Goal: Transaction & Acquisition: Purchase product/service

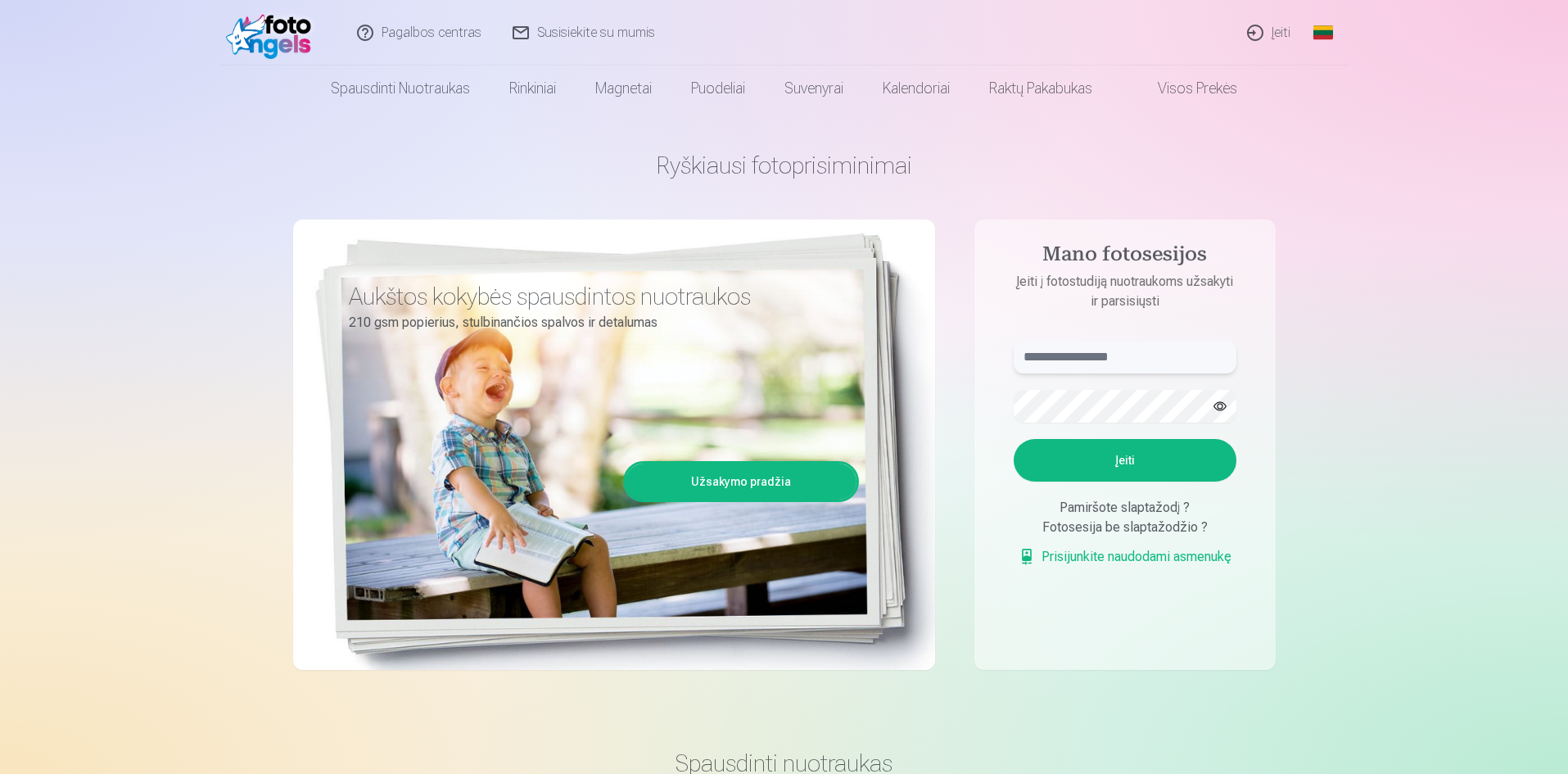
click at [1038, 357] on input "text" at bounding box center [1125, 357] width 223 height 32
type input "**********"
click at [1116, 461] on button "Įeiti" at bounding box center [1125, 460] width 223 height 43
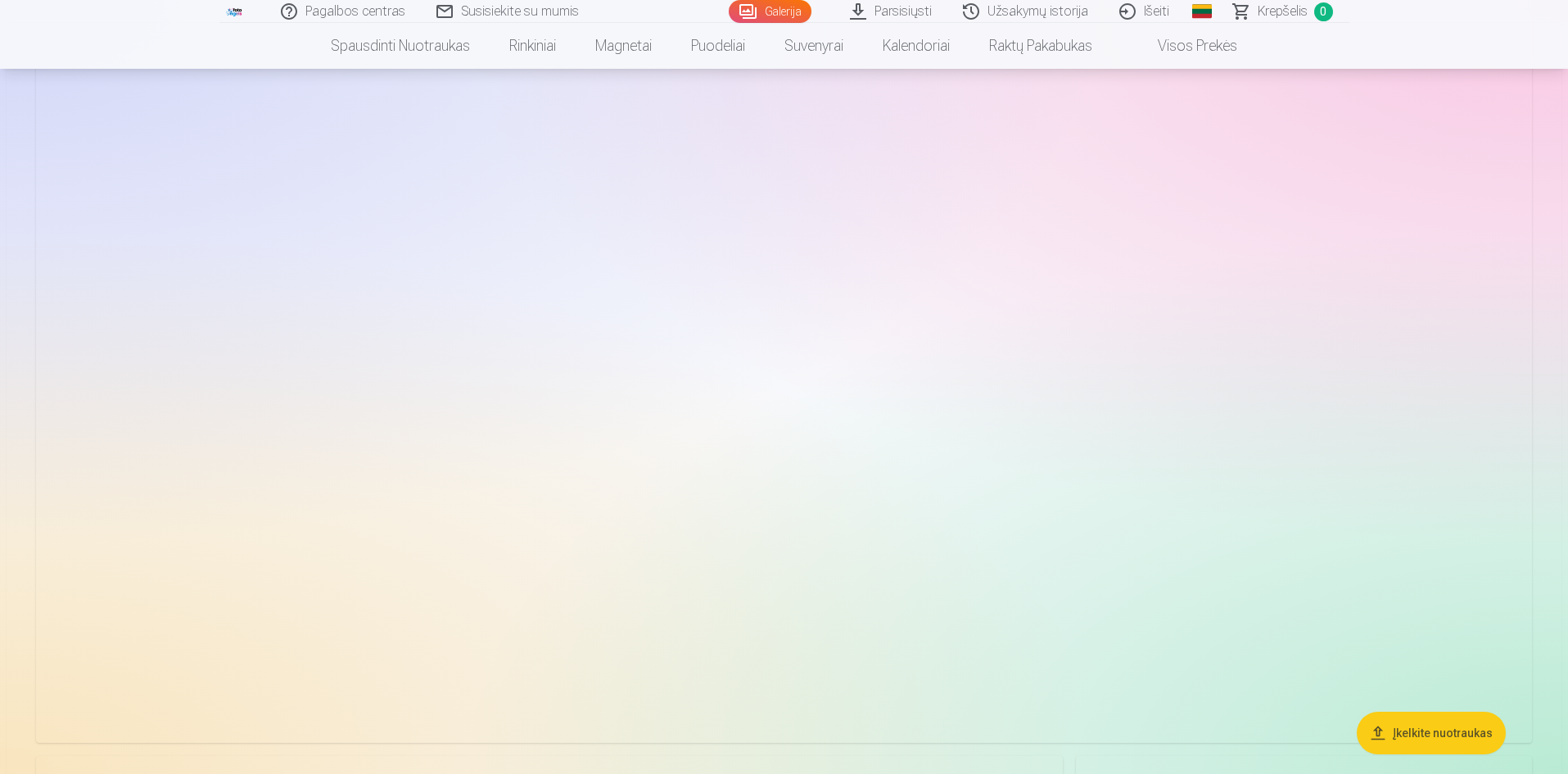
scroll to position [3496, 0]
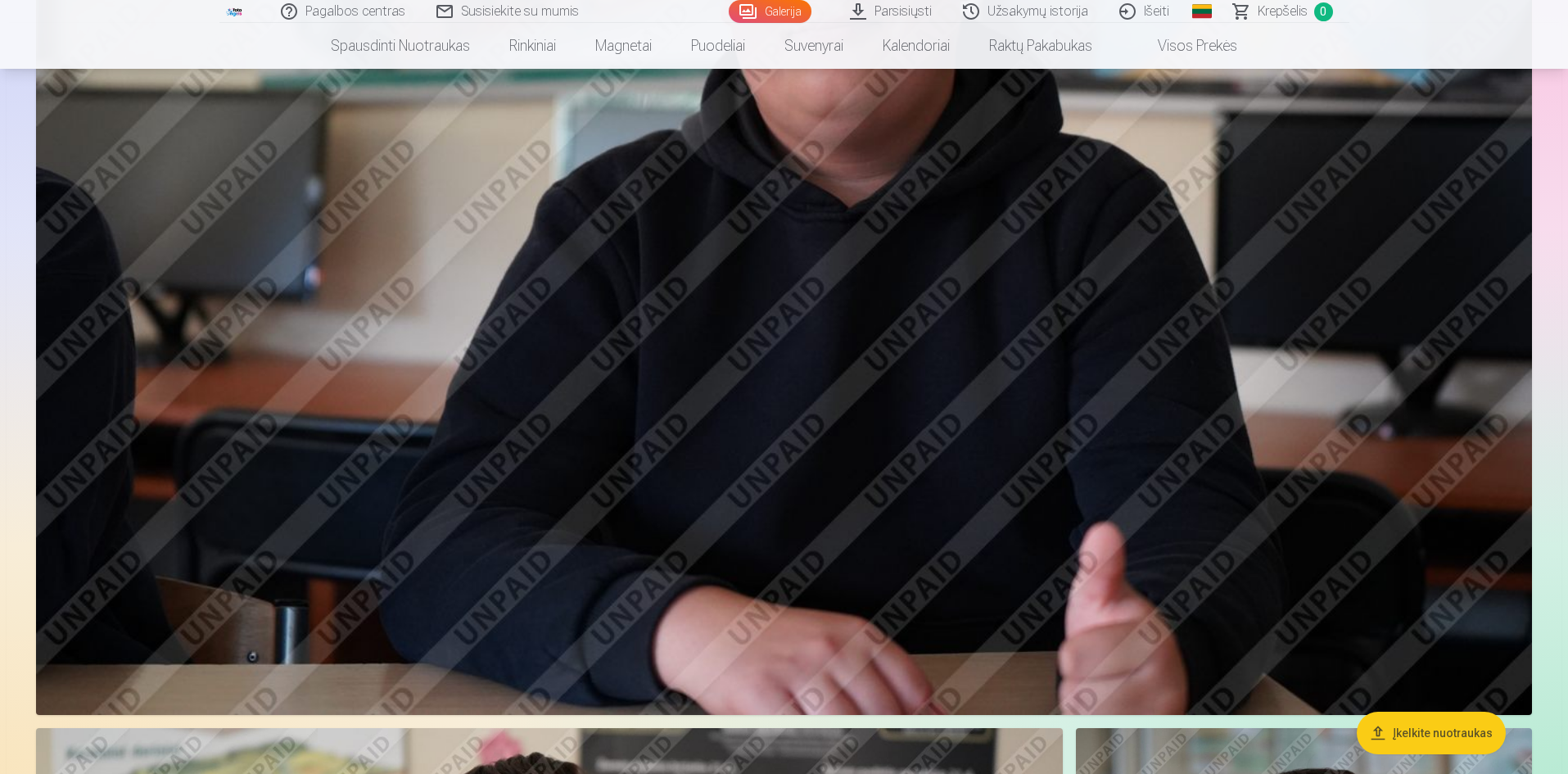
click at [1425, 726] on button "Įkelkite nuotraukas" at bounding box center [1431, 733] width 149 height 43
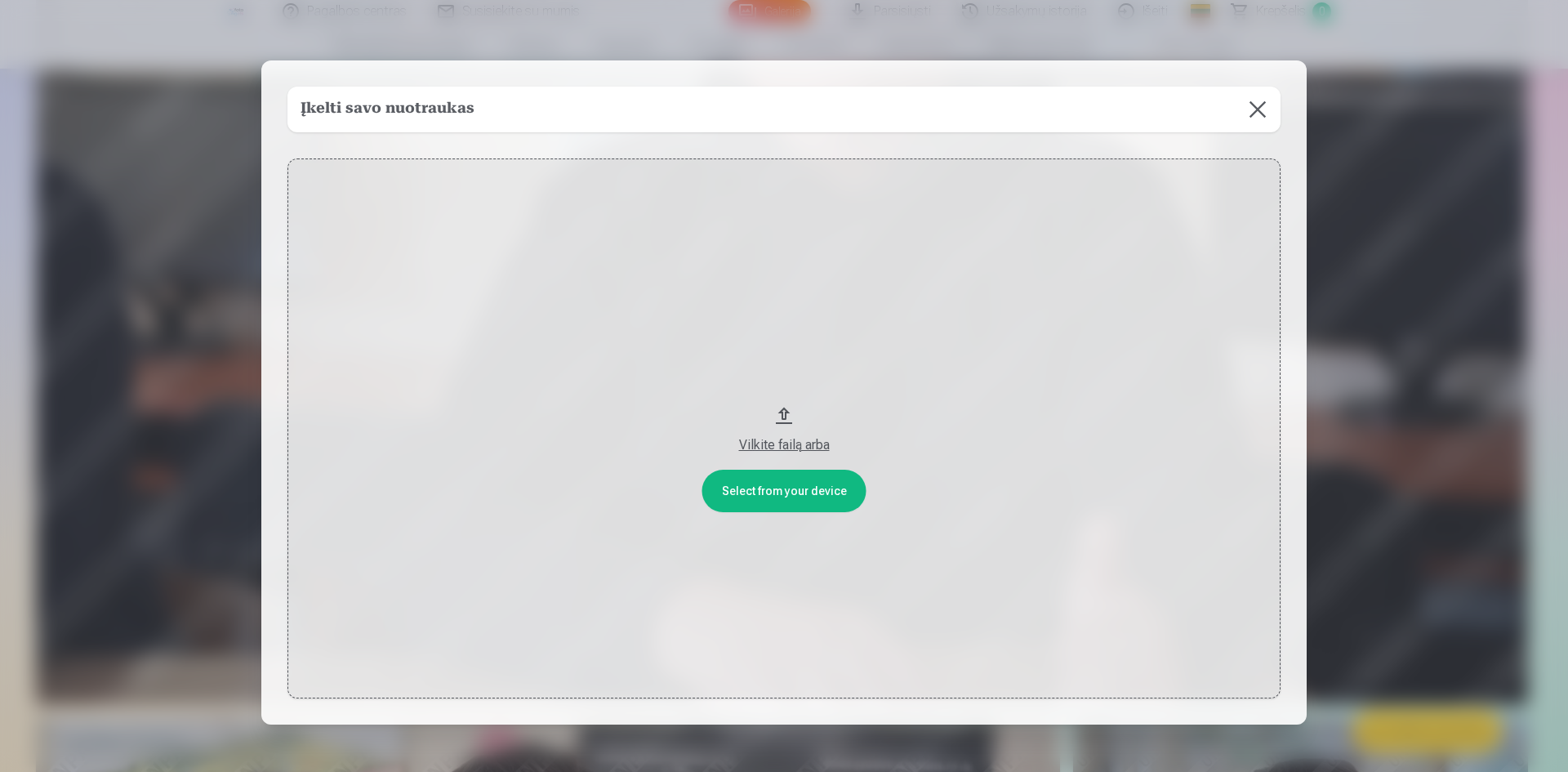
click at [1246, 108] on button at bounding box center [1258, 109] width 46 height 46
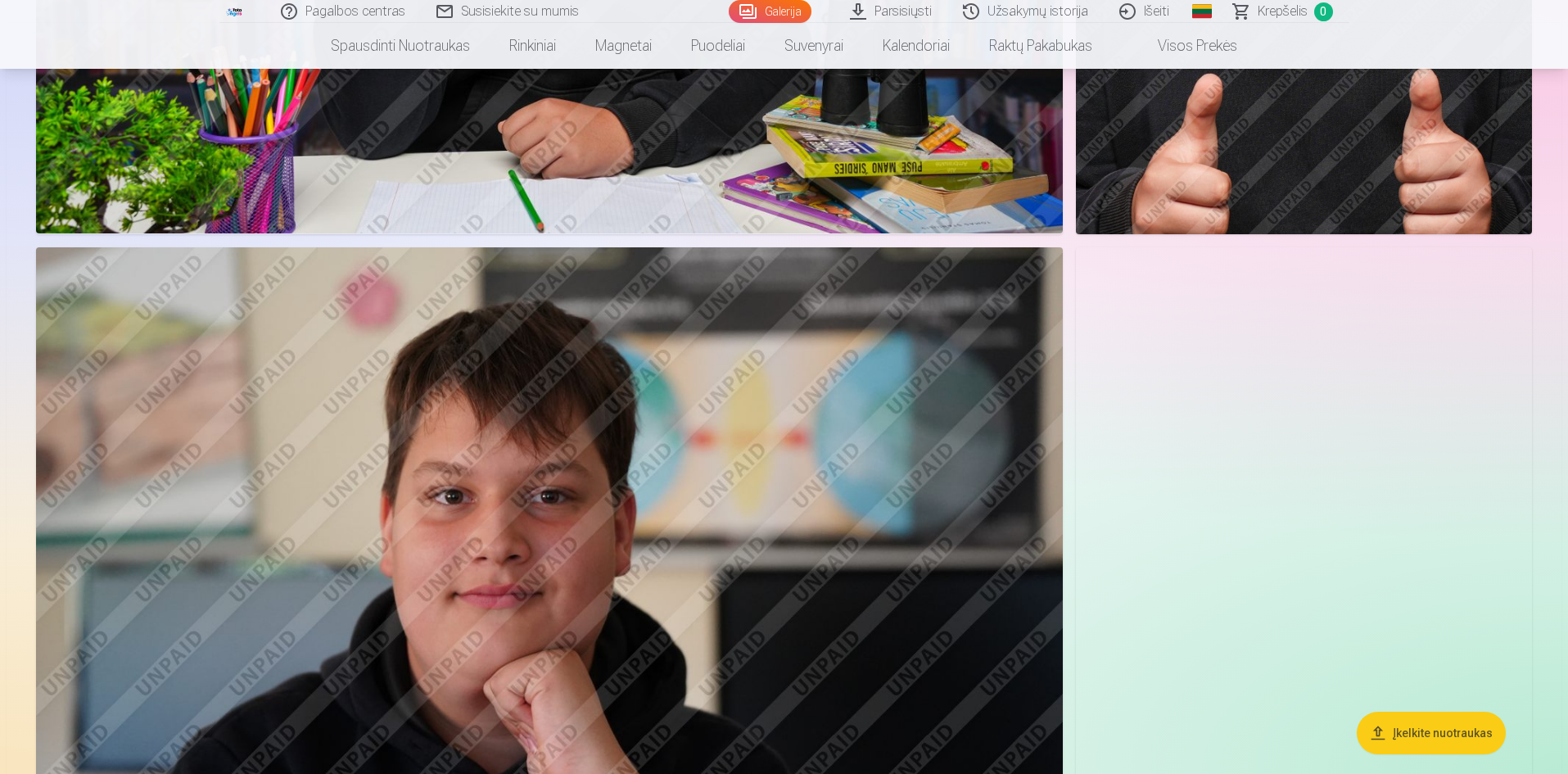
scroll to position [8310, 0]
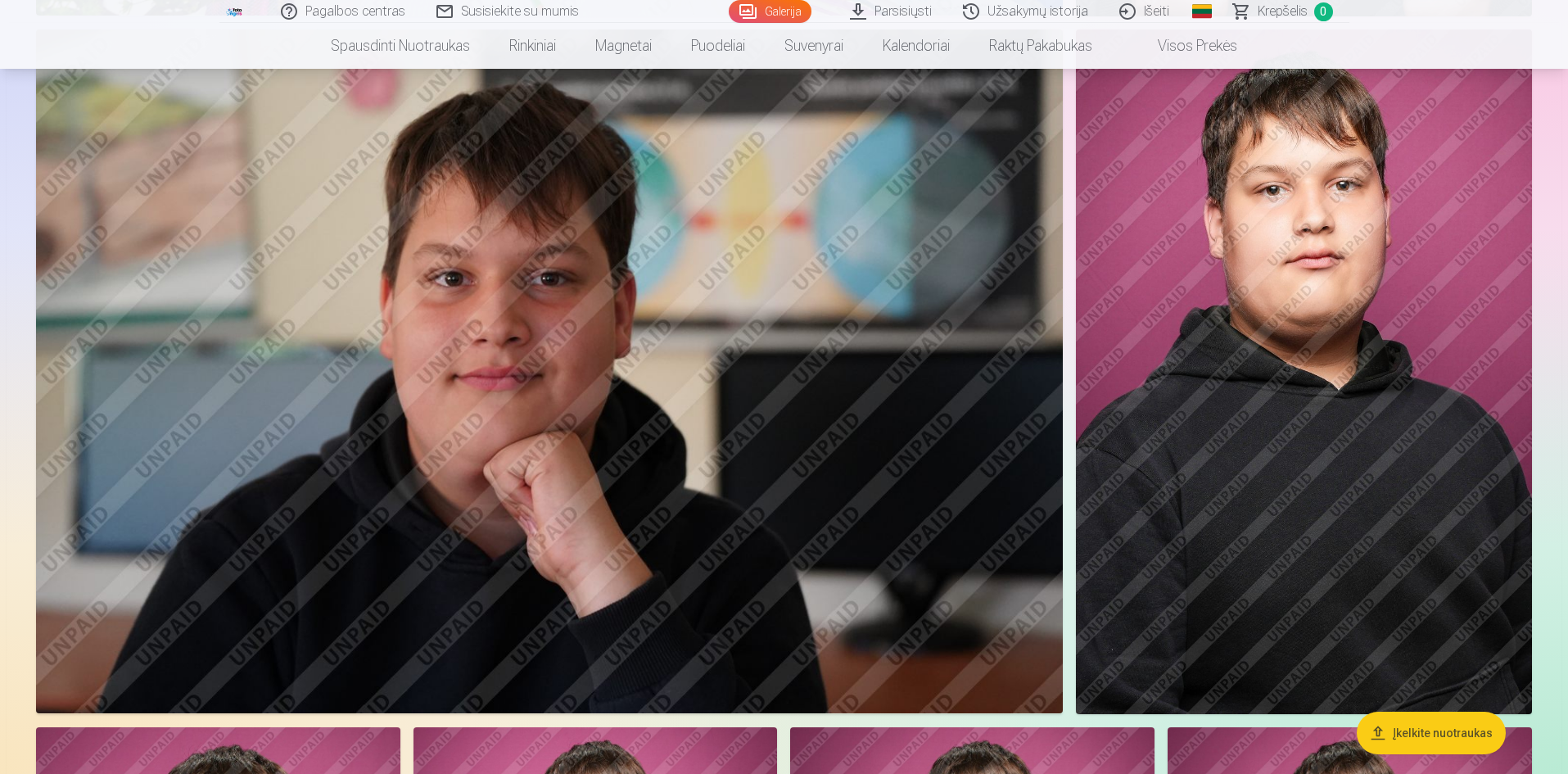
click at [525, 398] on img at bounding box center [549, 371] width 1027 height 685
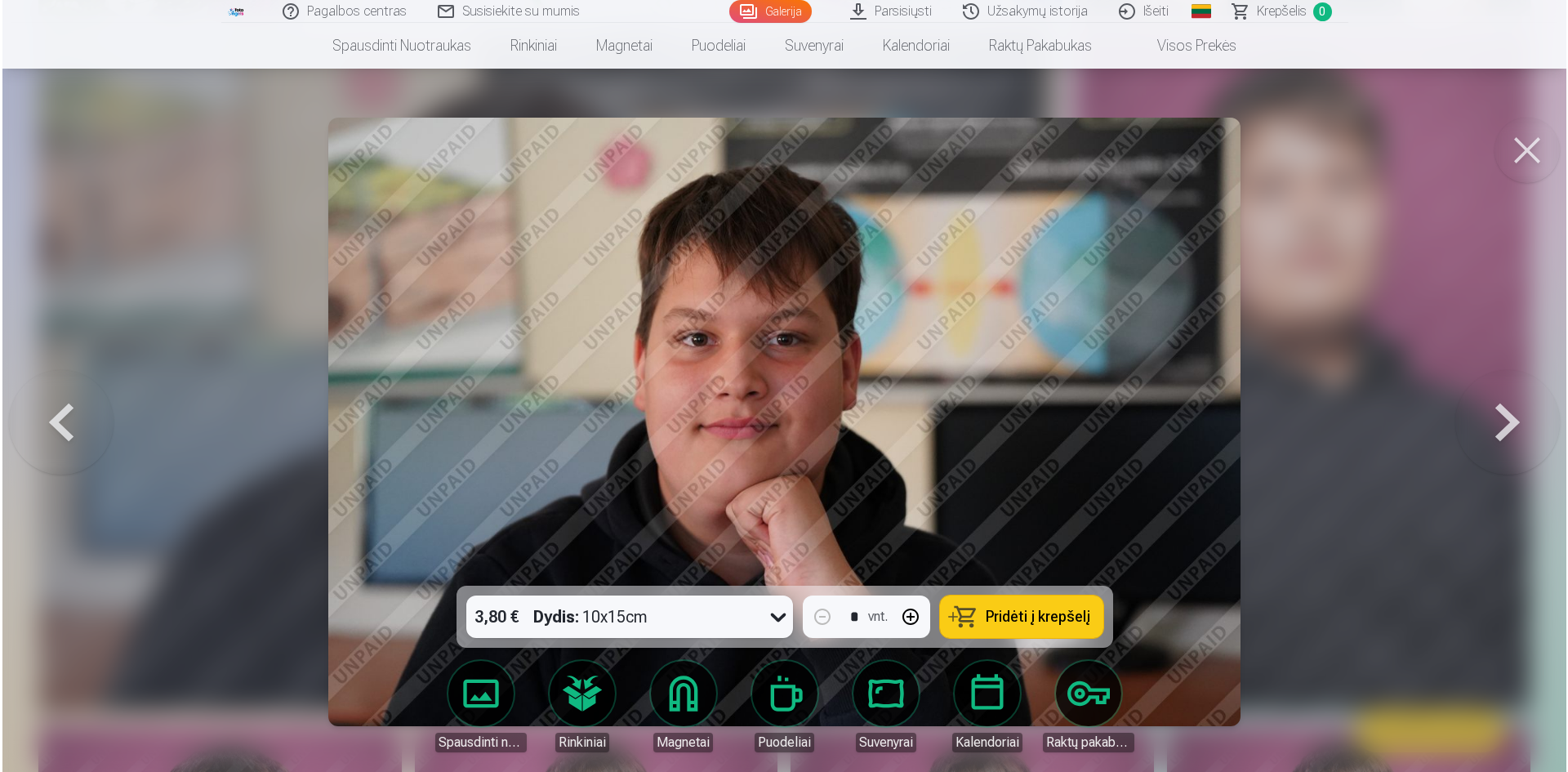
scroll to position [8309, 0]
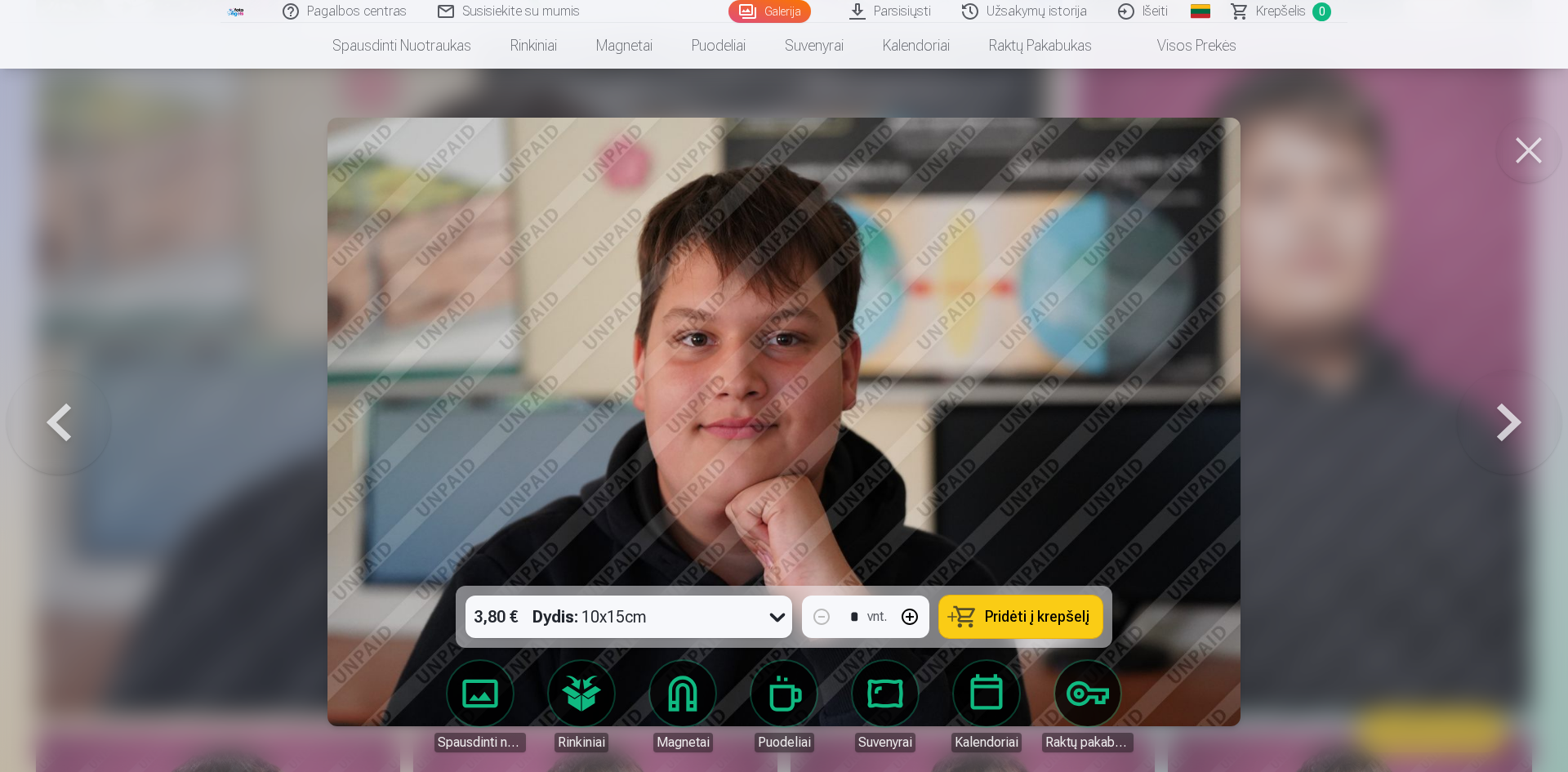
click at [1030, 616] on span "Pridėti į krepšelį" at bounding box center [1037, 616] width 104 height 14
click at [1522, 152] on button at bounding box center [1529, 150] width 65 height 66
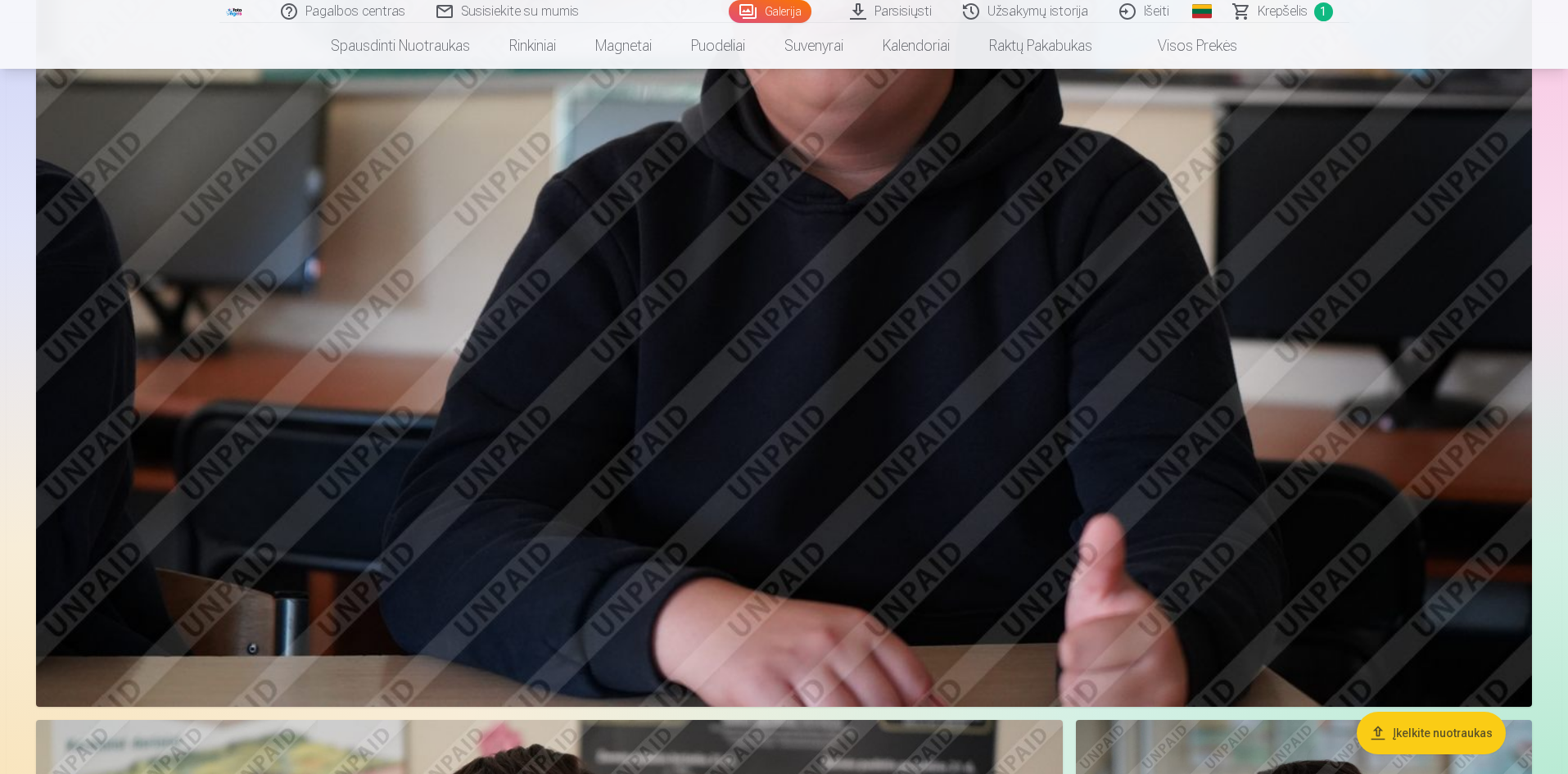
scroll to position [3066, 0]
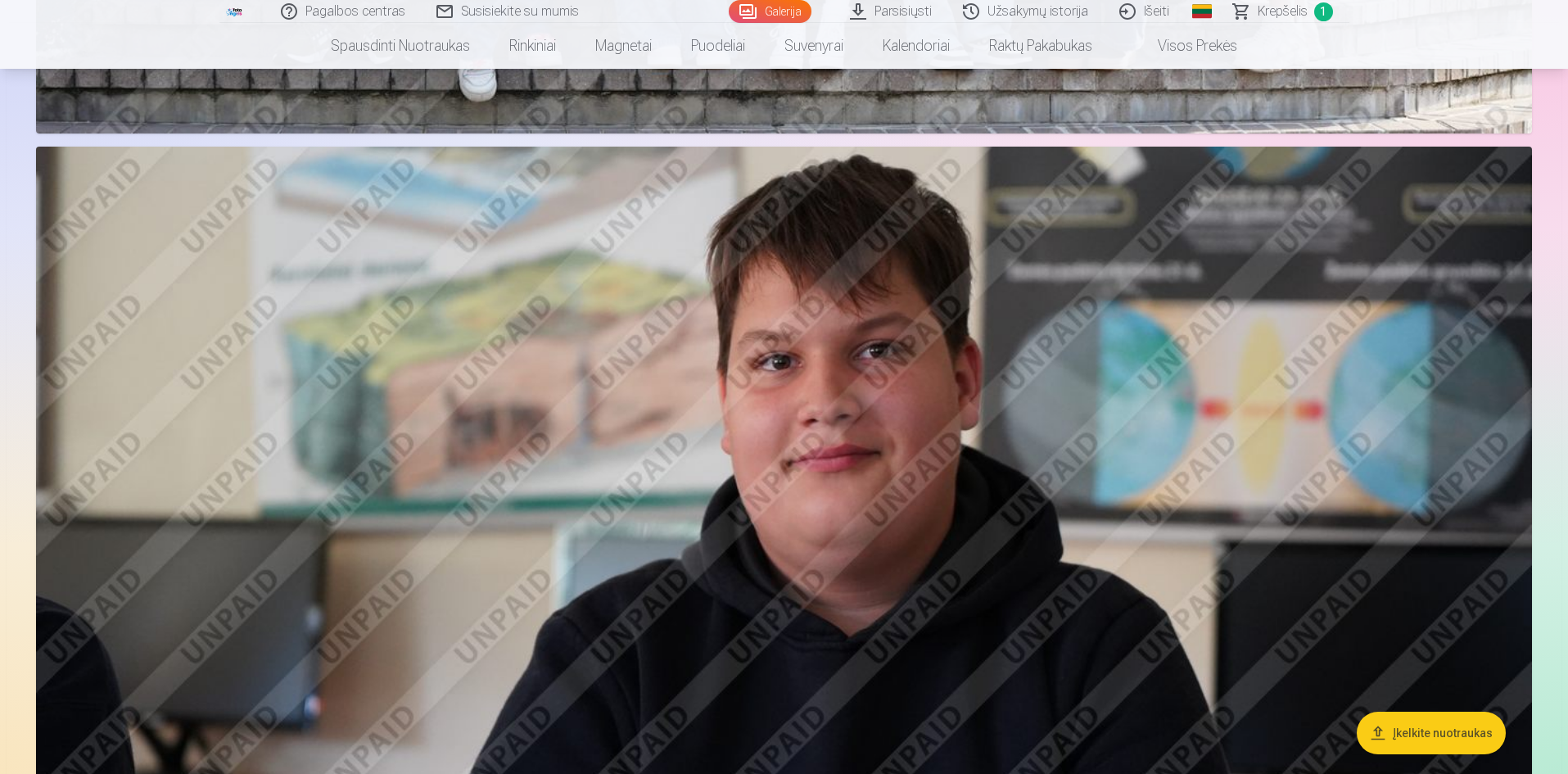
click at [436, 596] on img at bounding box center [784, 645] width 1496 height 998
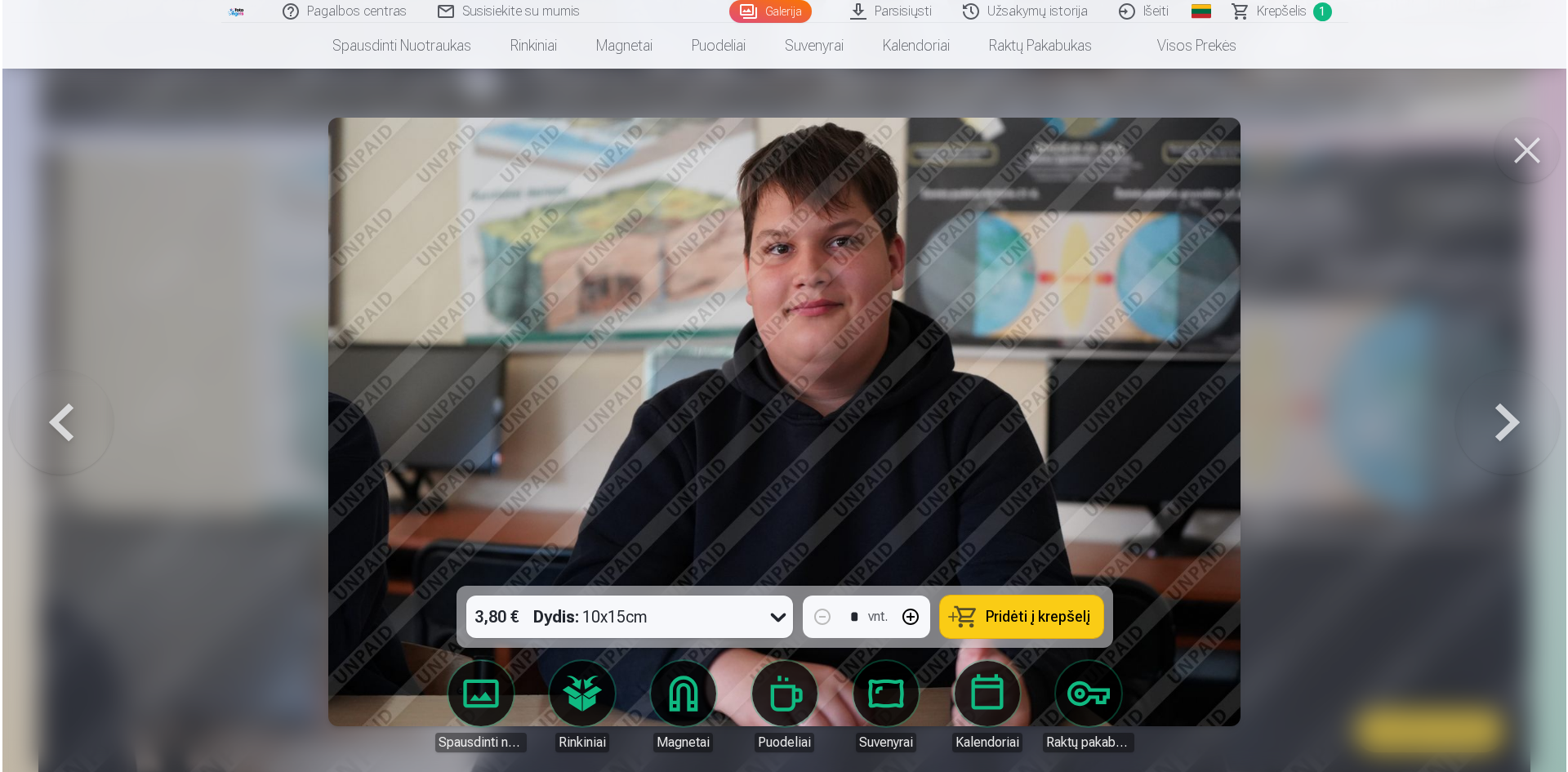
scroll to position [3064, 0]
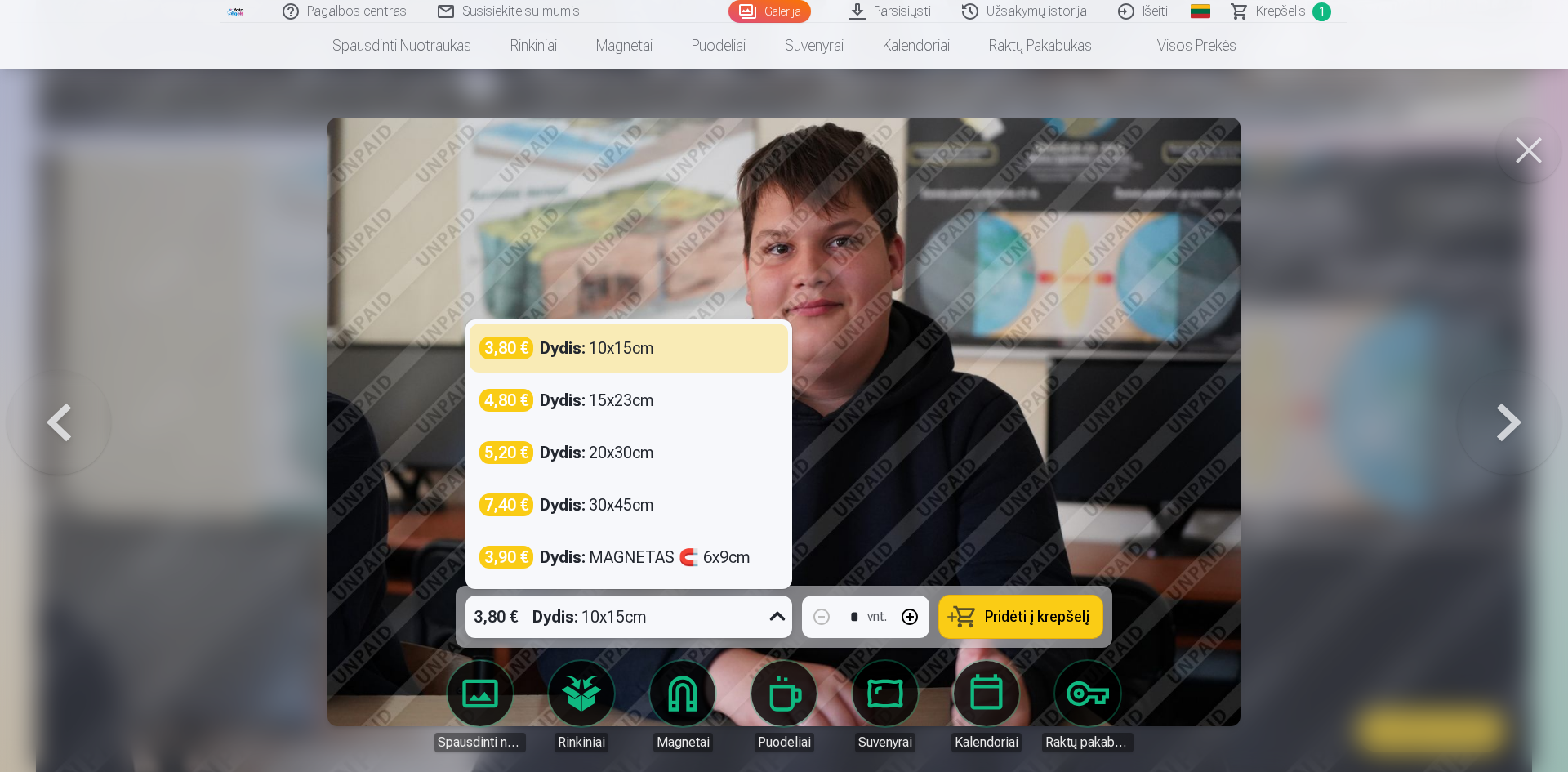
click at [776, 618] on icon at bounding box center [778, 617] width 27 height 27
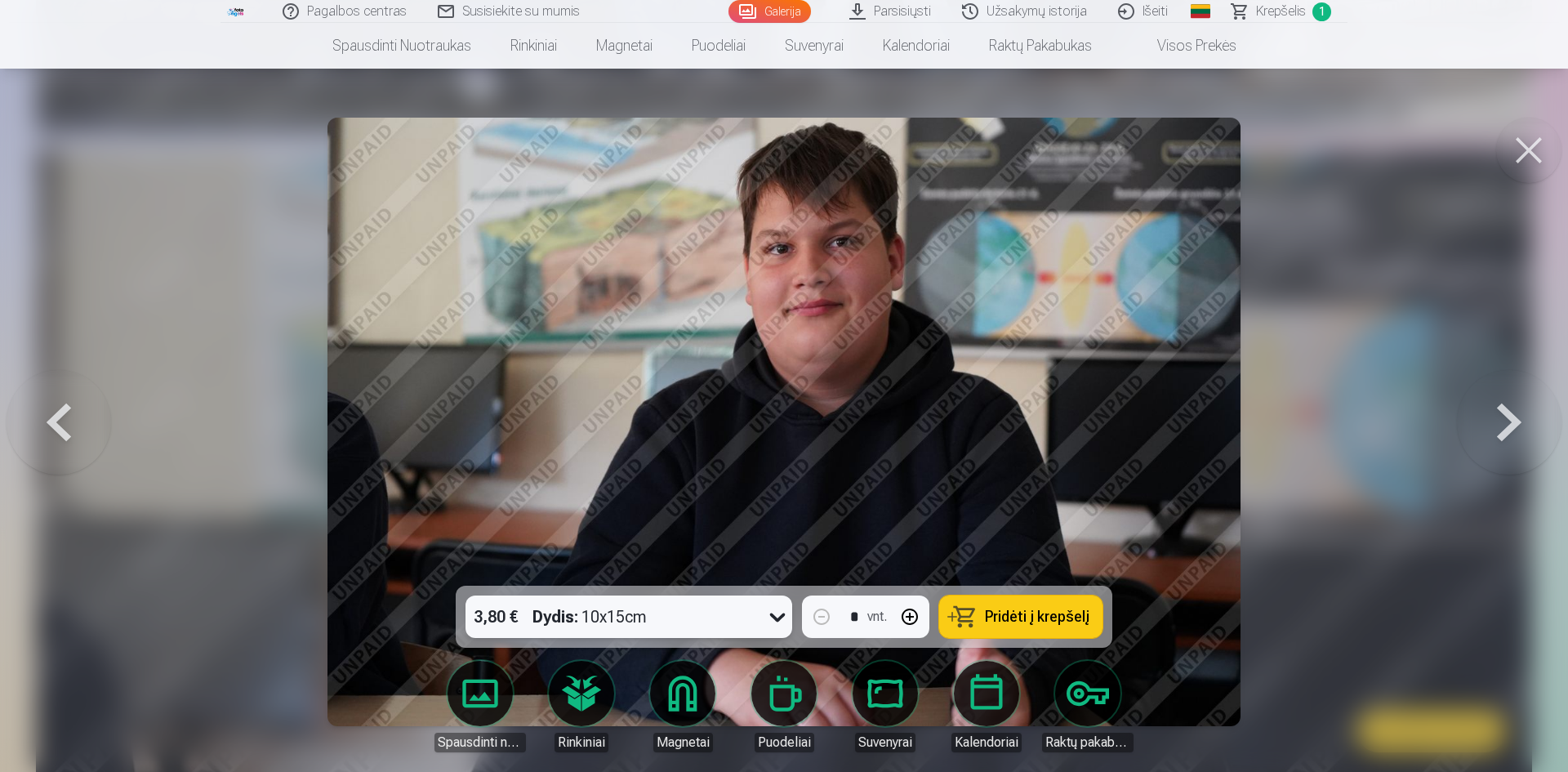
click at [776, 618] on icon at bounding box center [778, 617] width 27 height 27
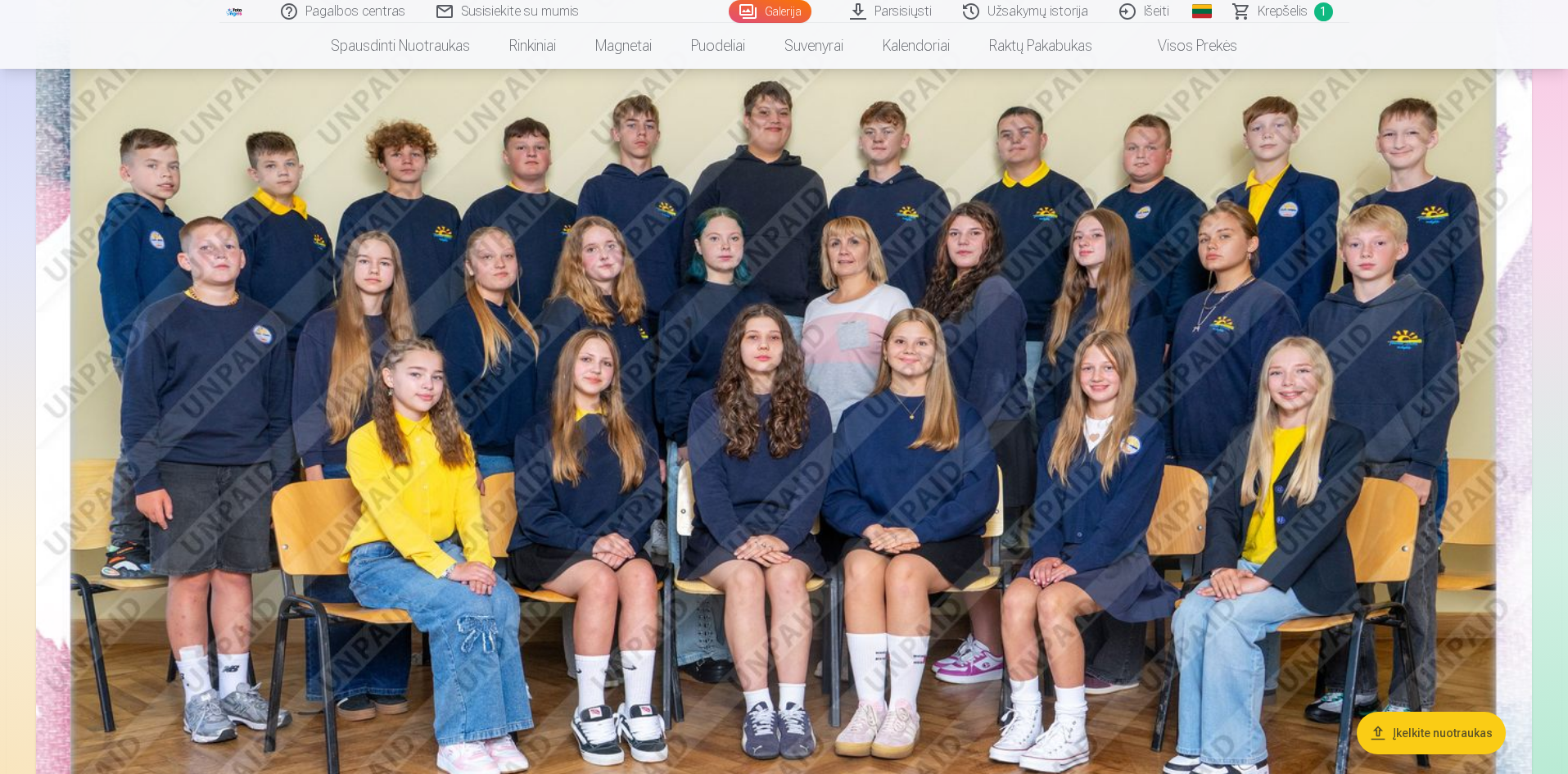
scroll to position [219, 0]
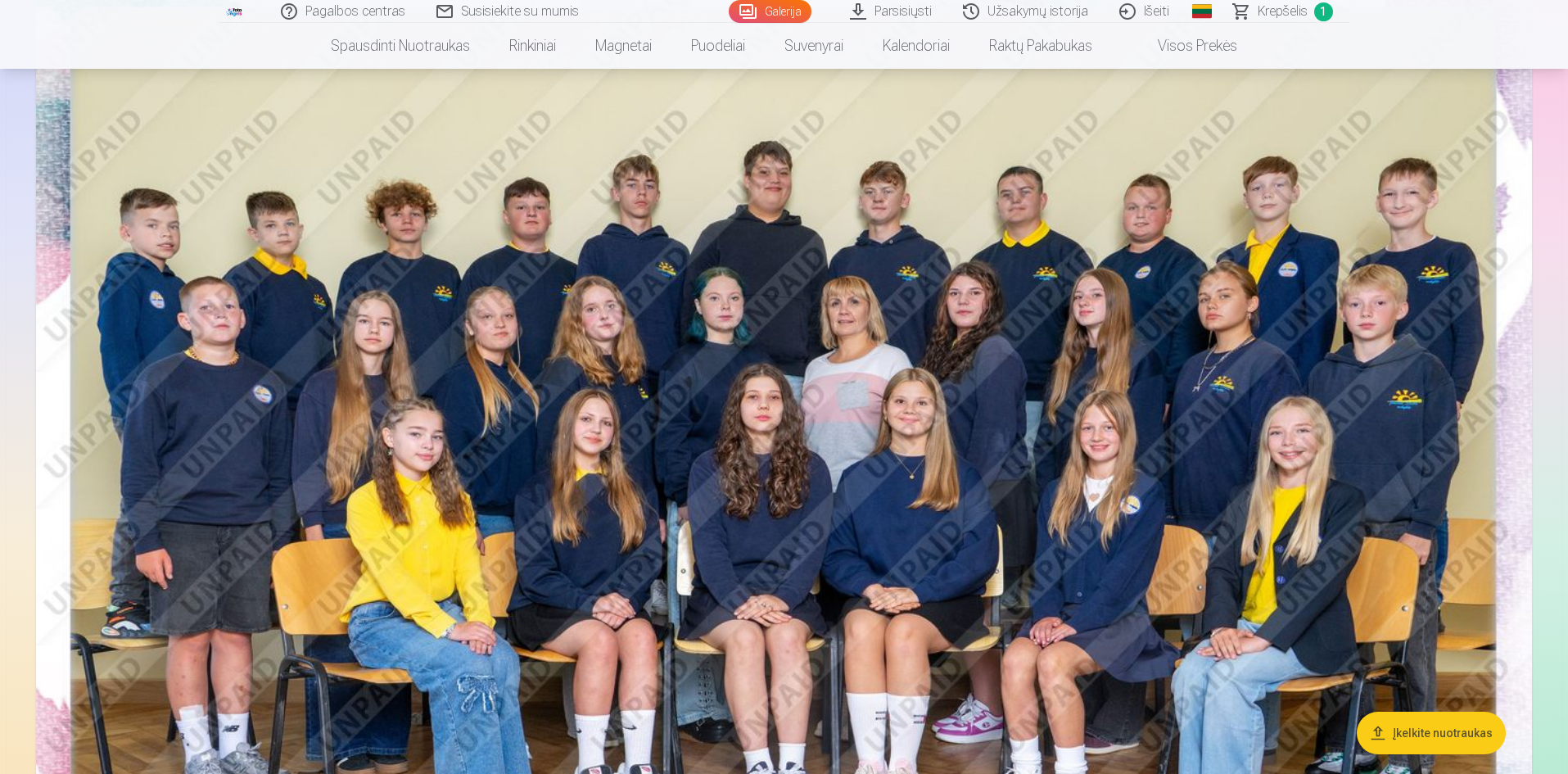
click at [800, 349] on img at bounding box center [784, 461] width 1496 height 999
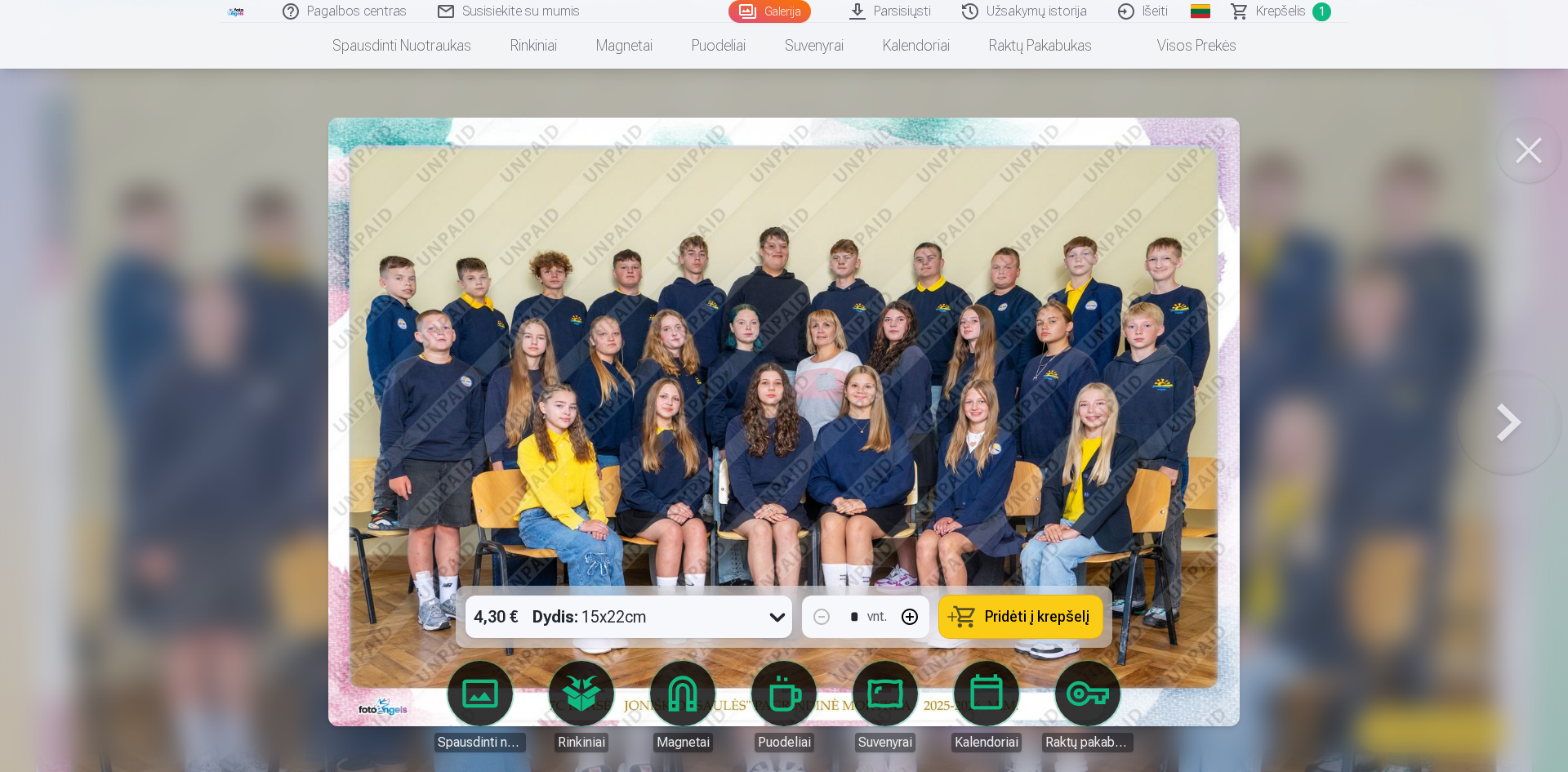
click at [982, 615] on button "Pridėti į krepšelį" at bounding box center [1021, 616] width 163 height 43
click at [171, 439] on div at bounding box center [784, 386] width 1568 height 772
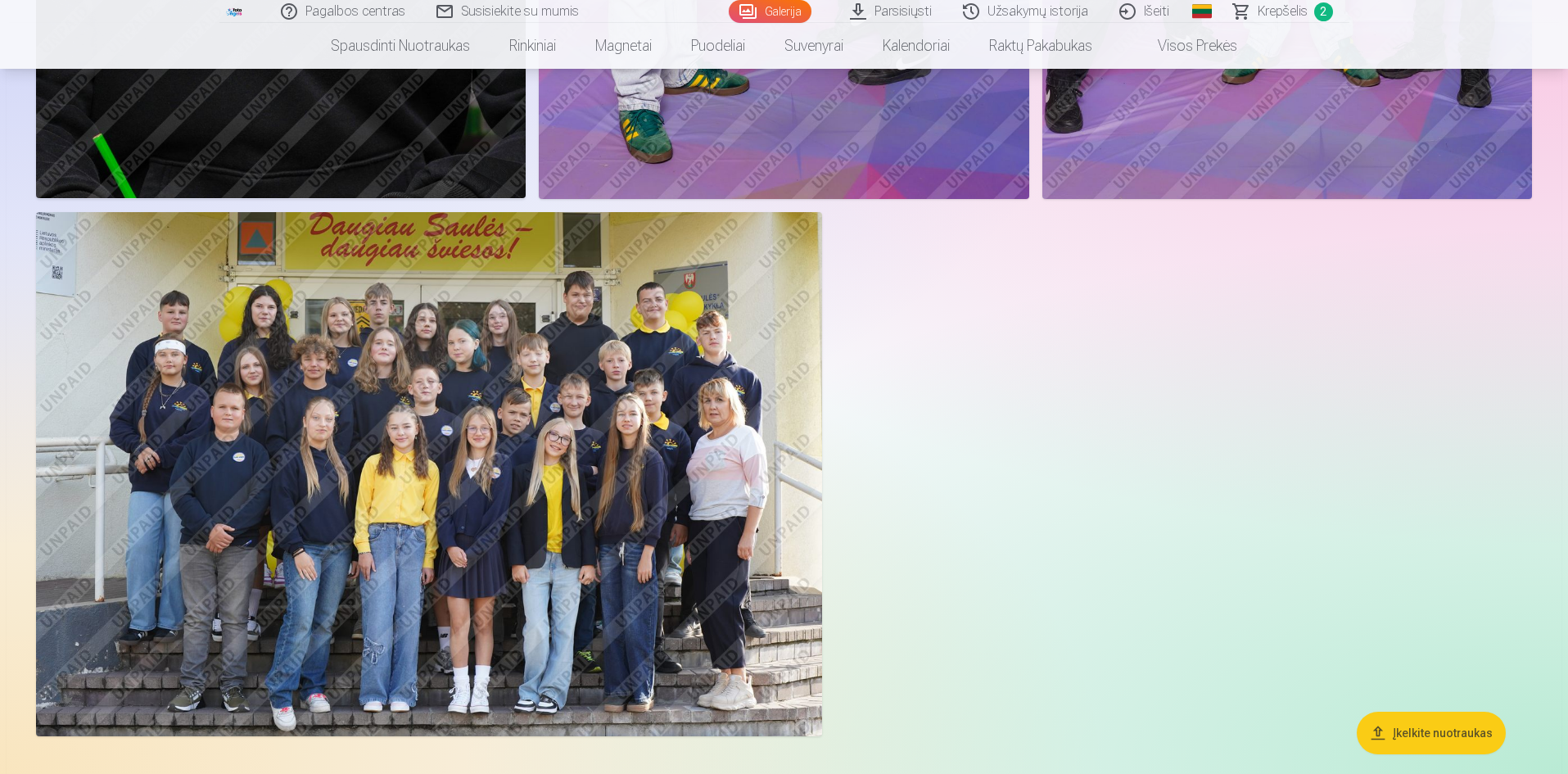
scroll to position [10707, 0]
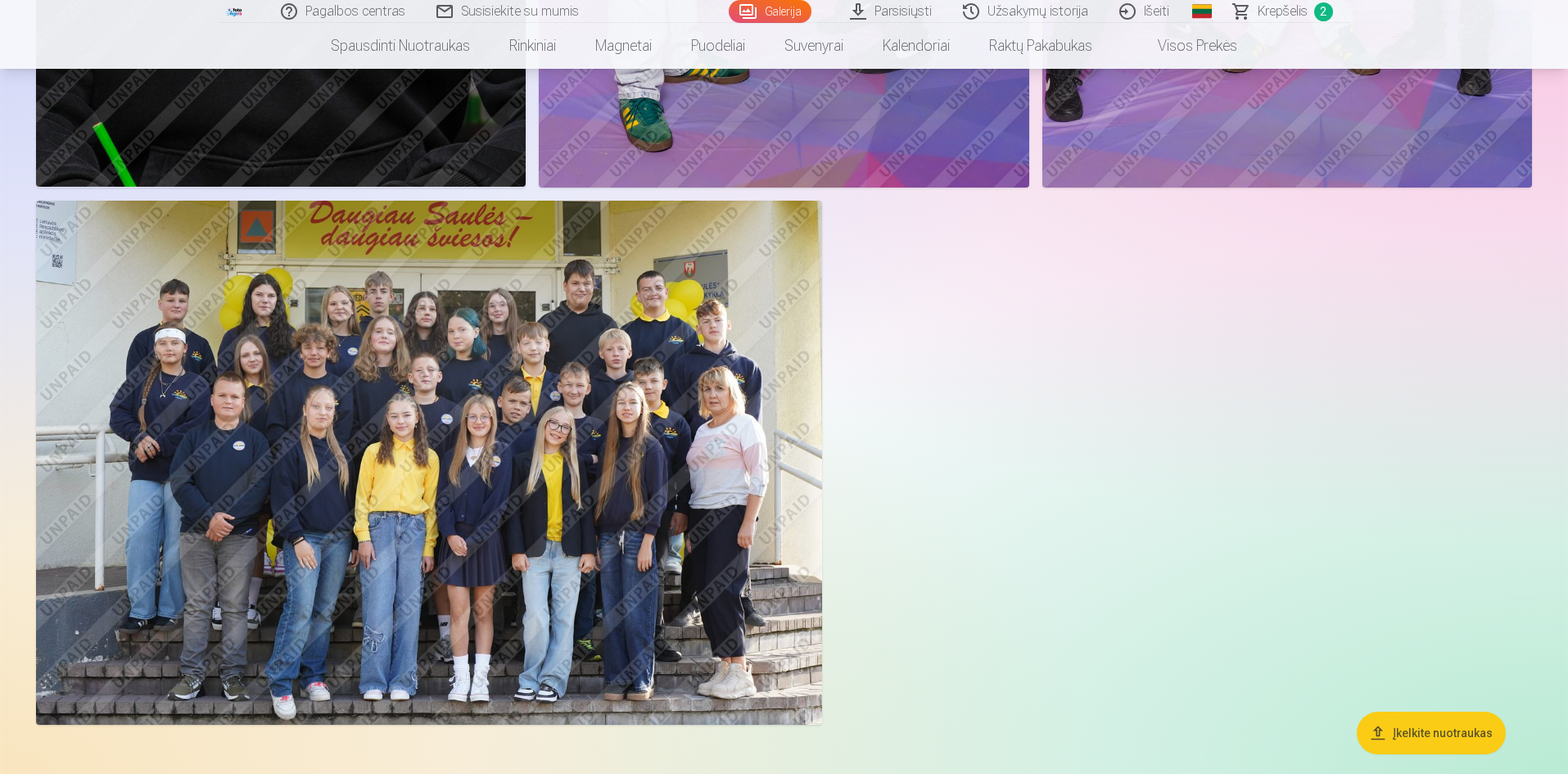
click at [428, 508] on img at bounding box center [429, 463] width 786 height 525
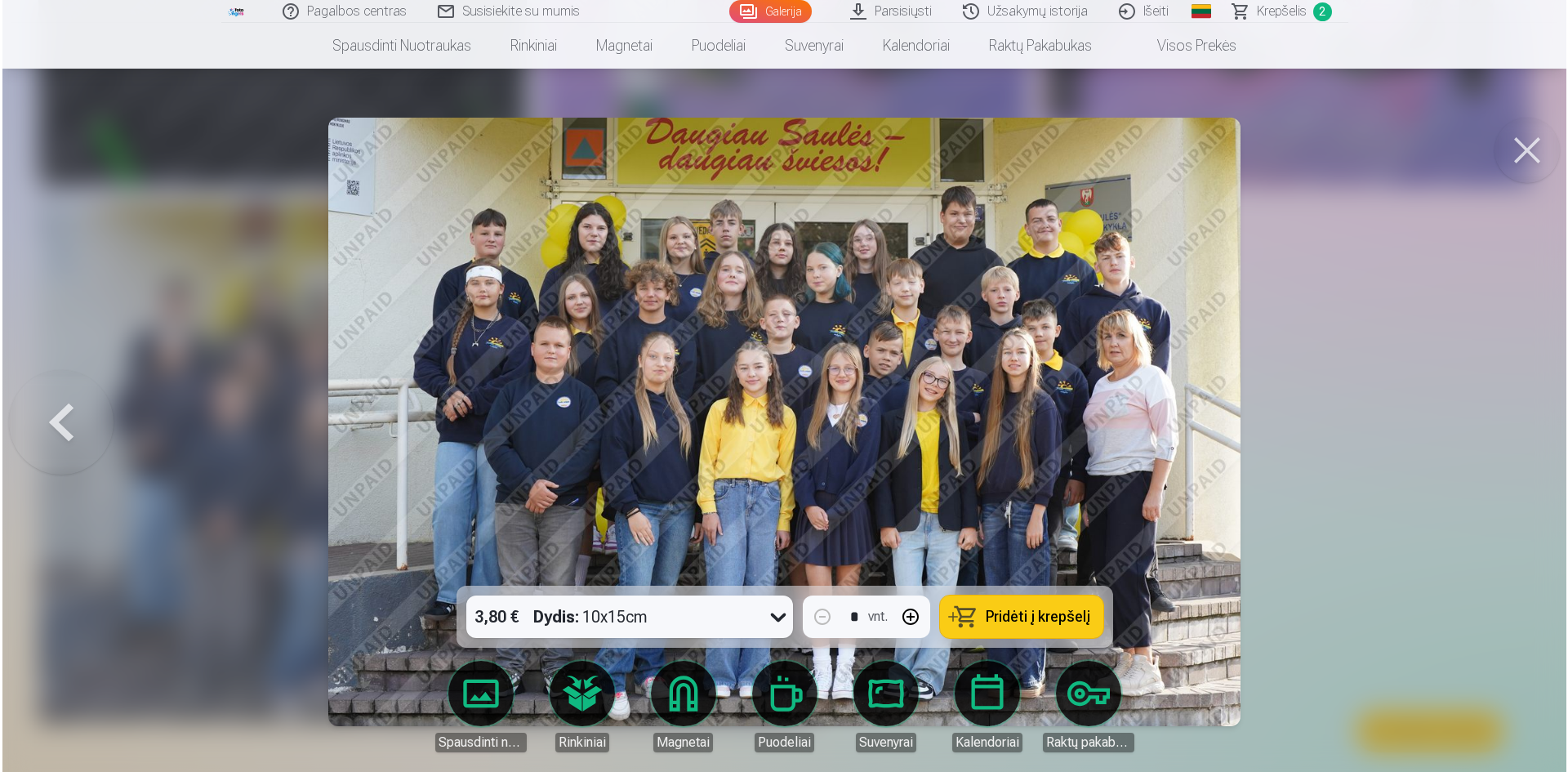
scroll to position [10705, 0]
click at [1523, 151] on button at bounding box center [1529, 150] width 65 height 66
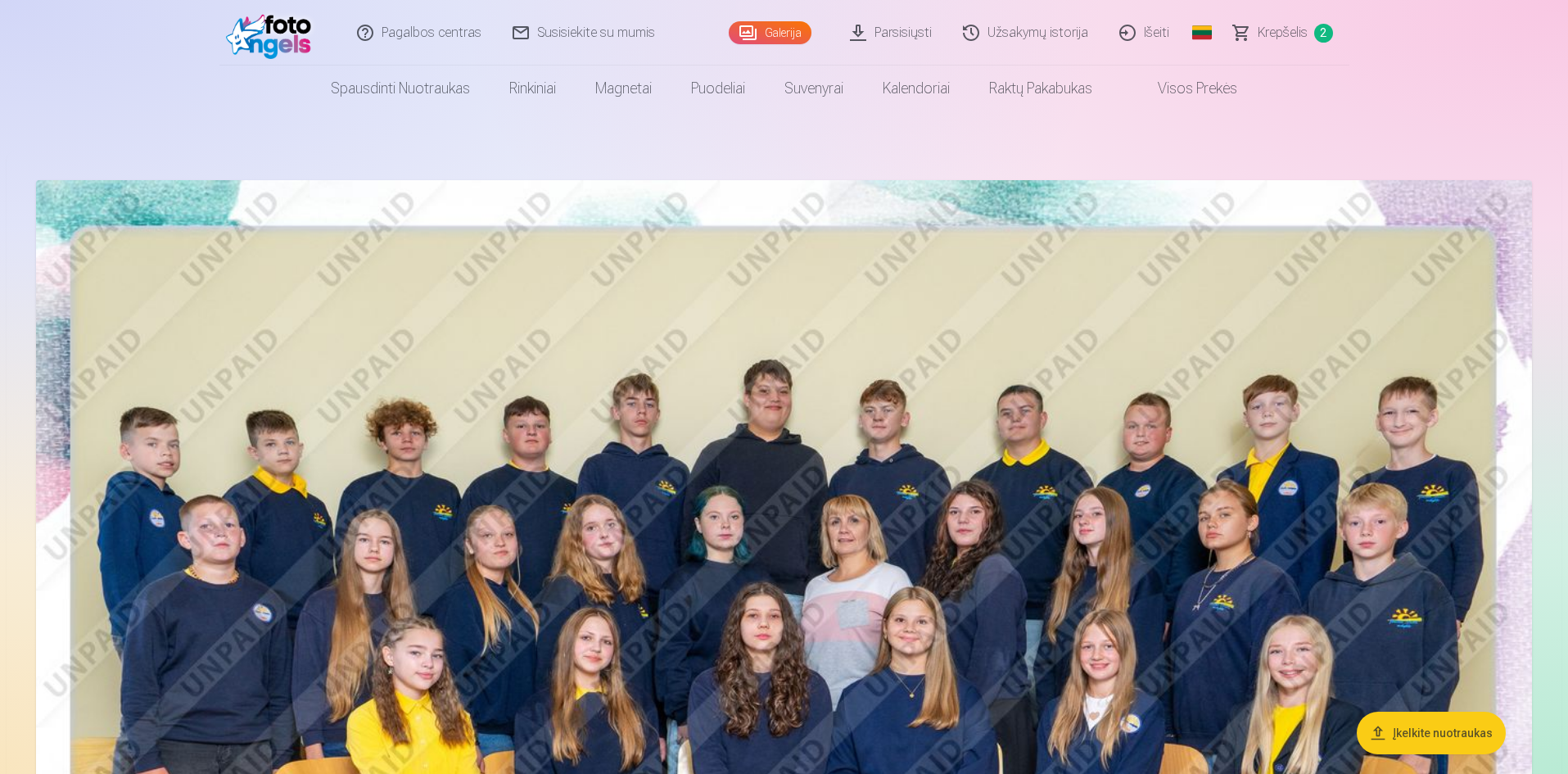
click at [1275, 37] on span "Krepšelis" at bounding box center [1283, 32] width 49 height 20
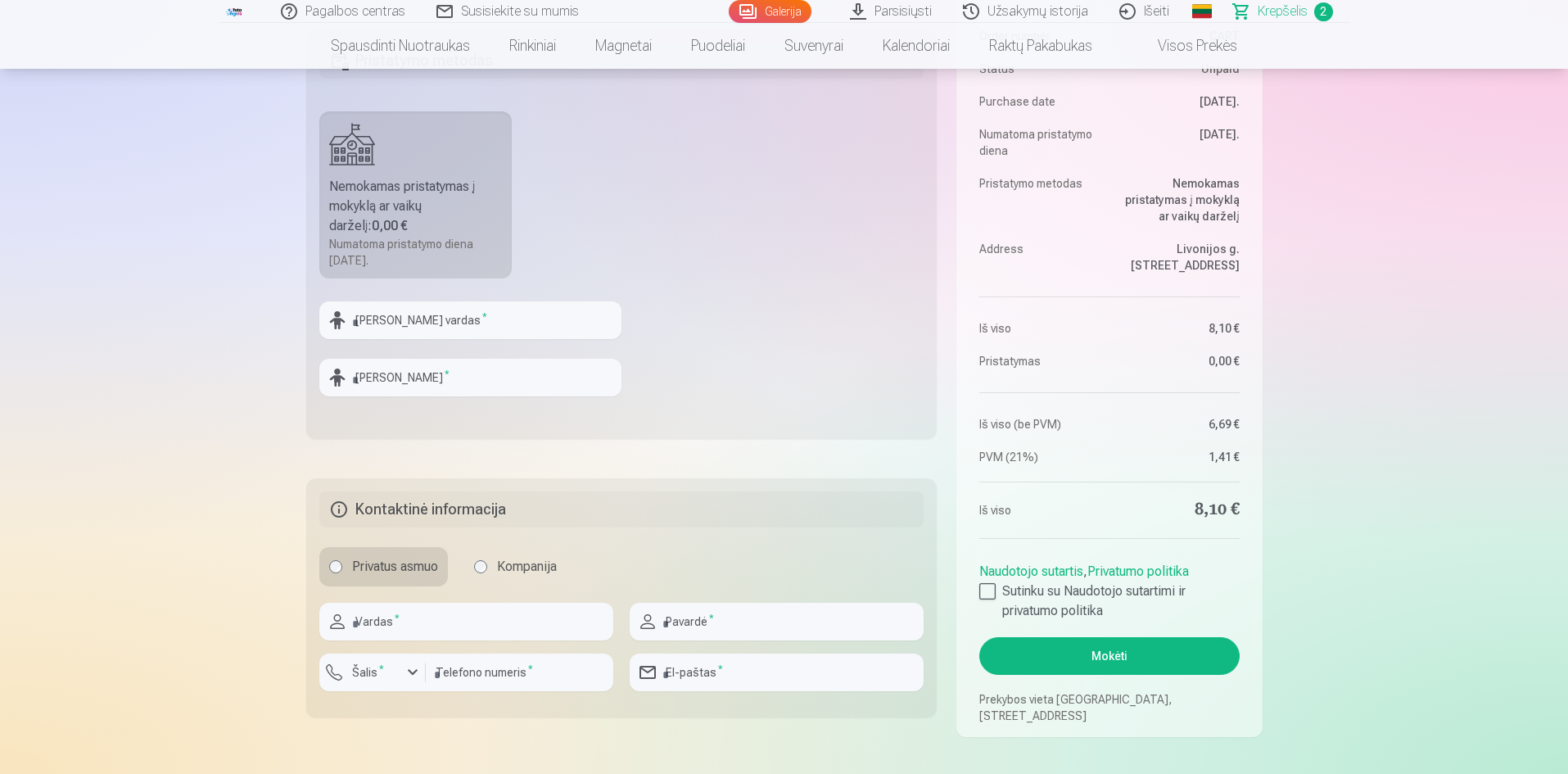
scroll to position [655, 0]
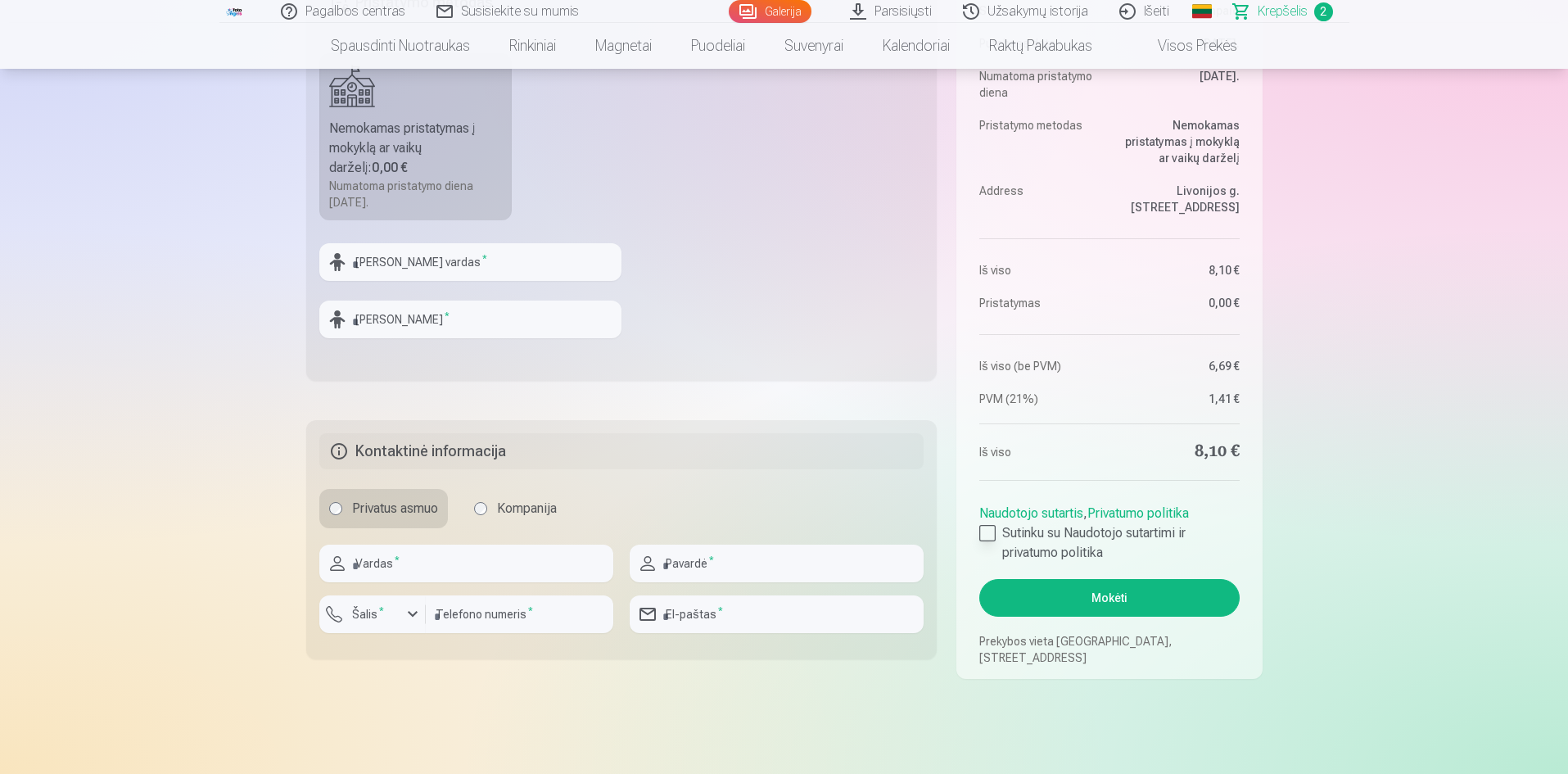
click at [983, 532] on div at bounding box center [987, 533] width 16 height 16
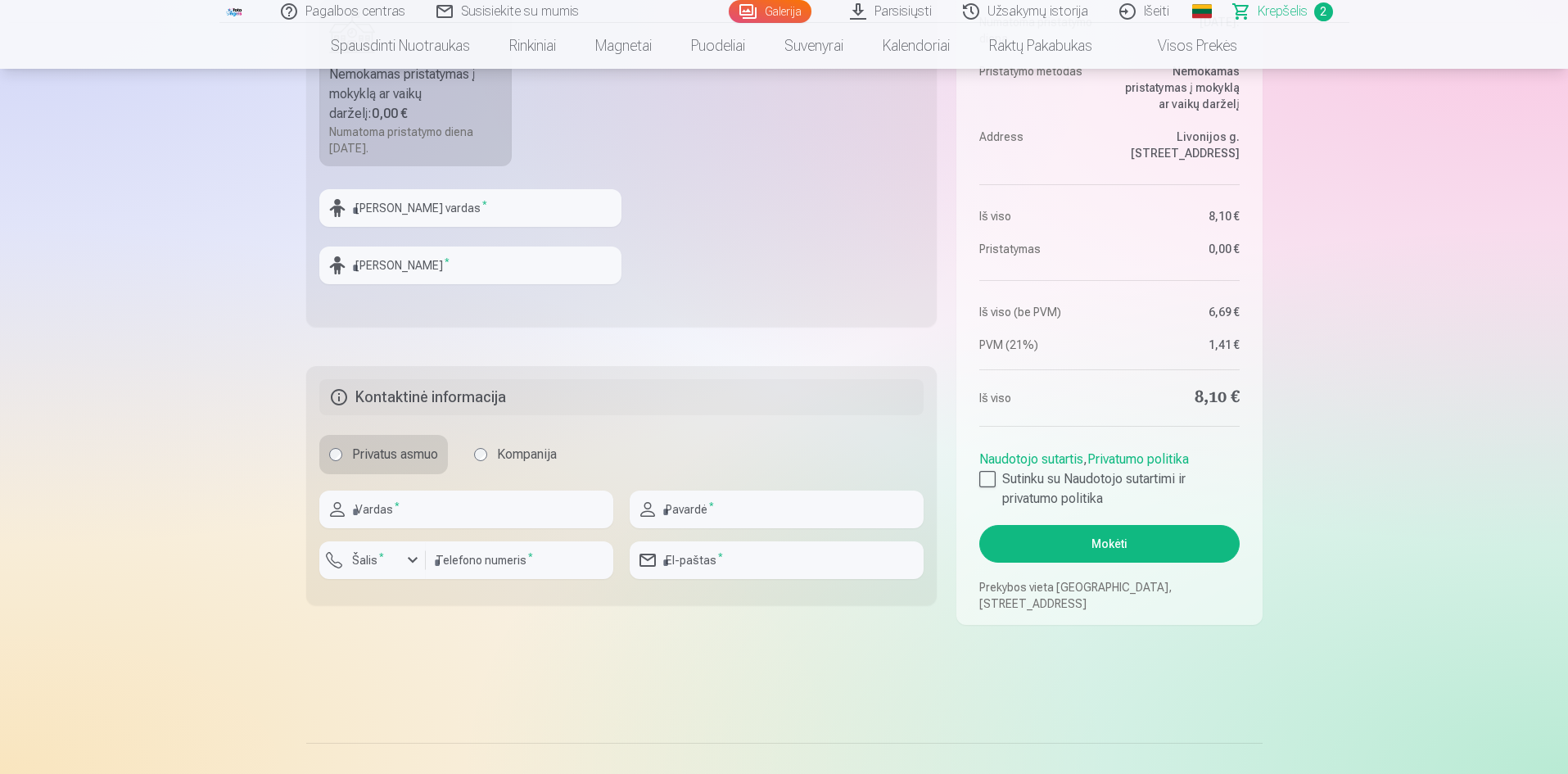
scroll to position [874, 0]
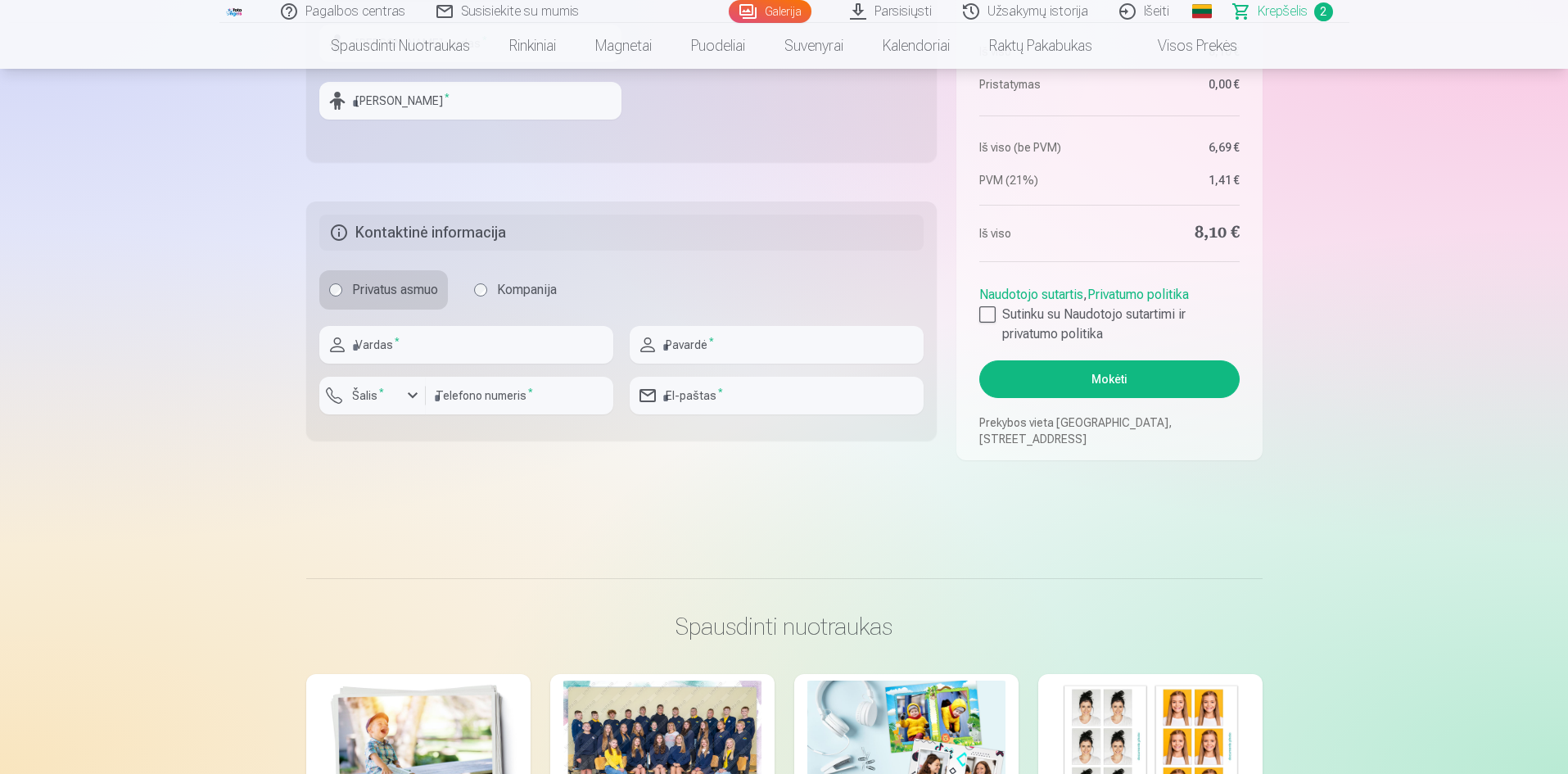
click at [1088, 379] on button "Mokėti" at bounding box center [1108, 380] width 260 height 38
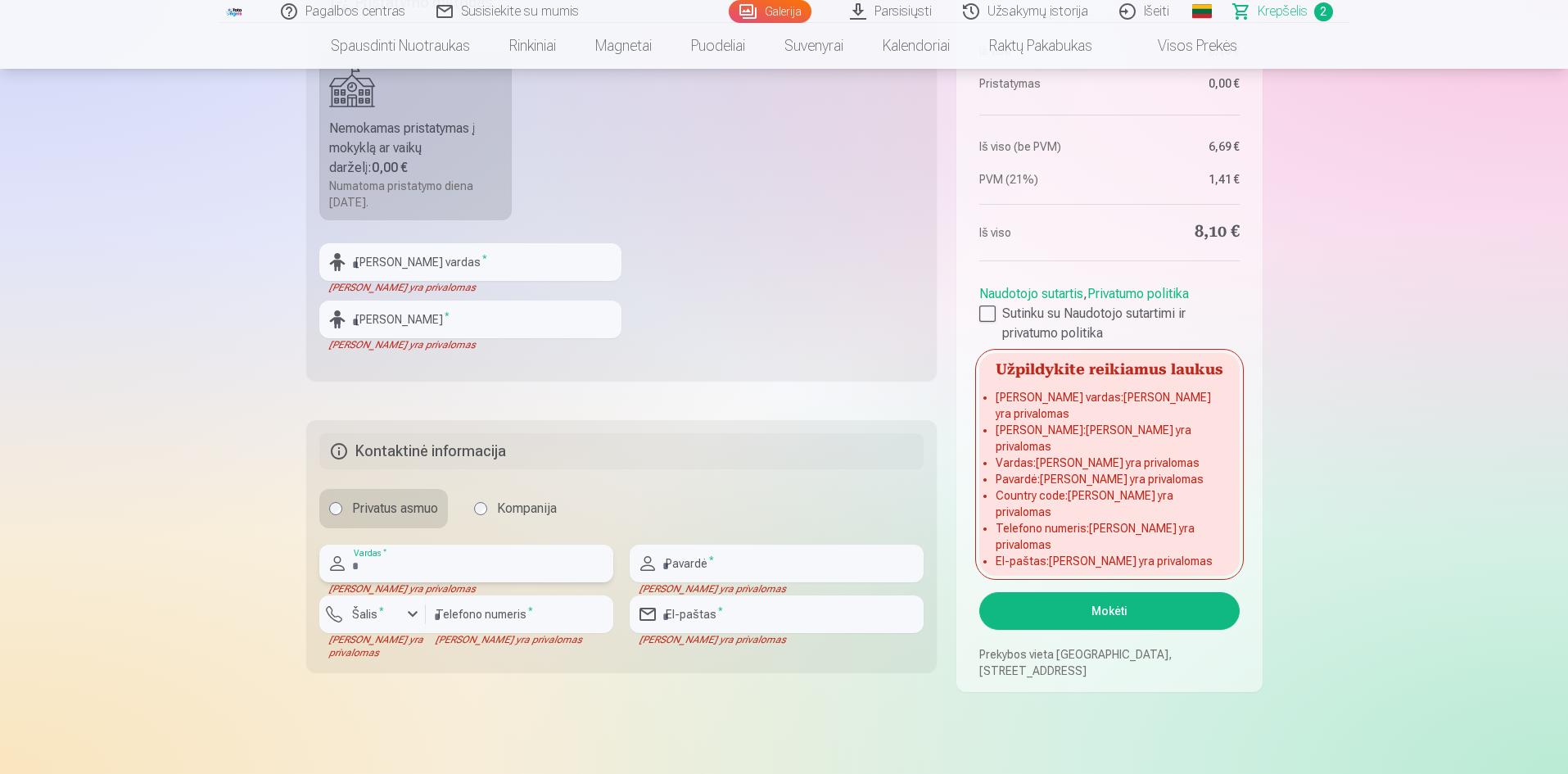
scroll to position [437, 0]
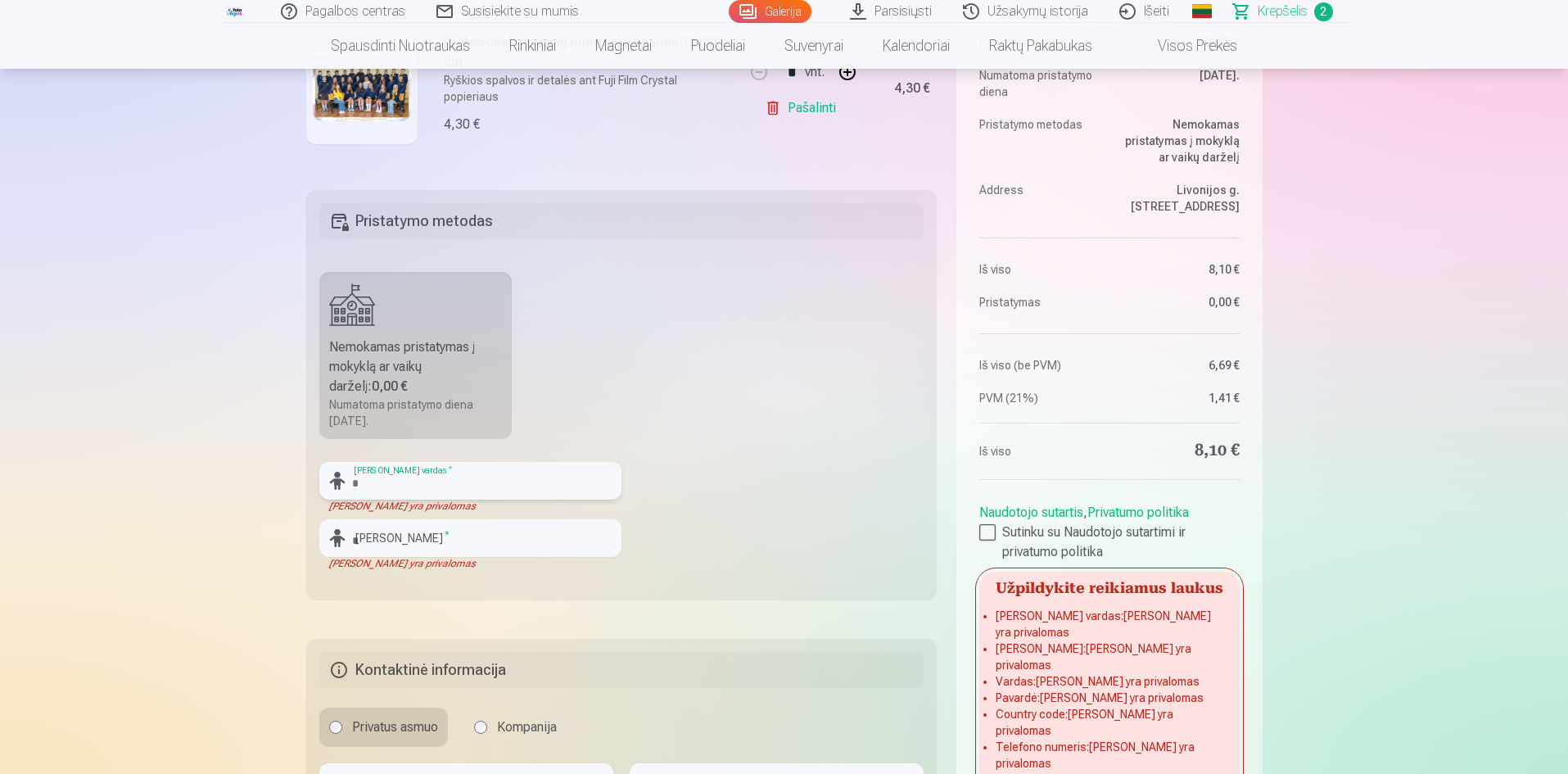
click at [389, 477] on input "text" at bounding box center [471, 481] width 303 height 38
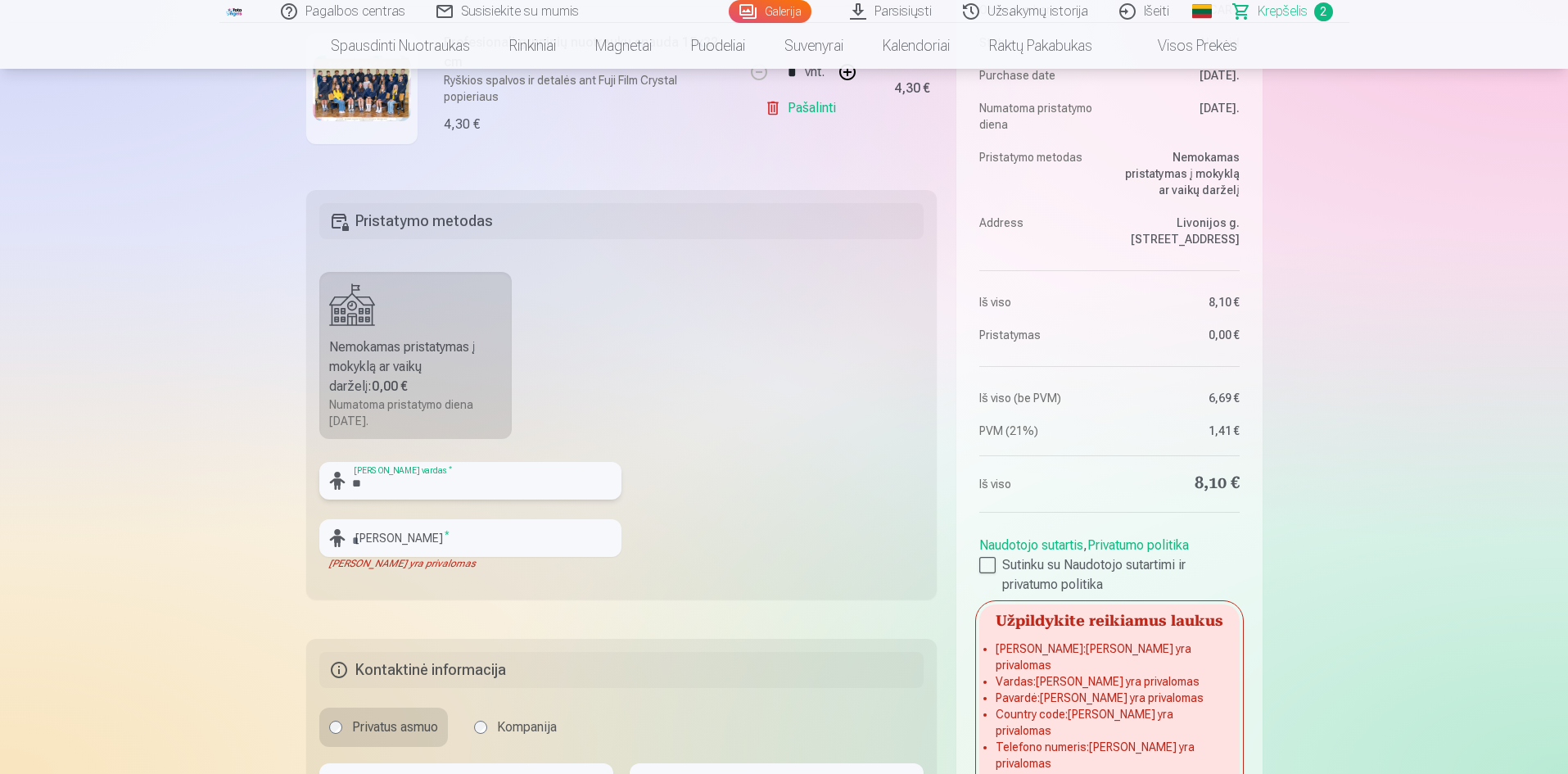
type input "*"
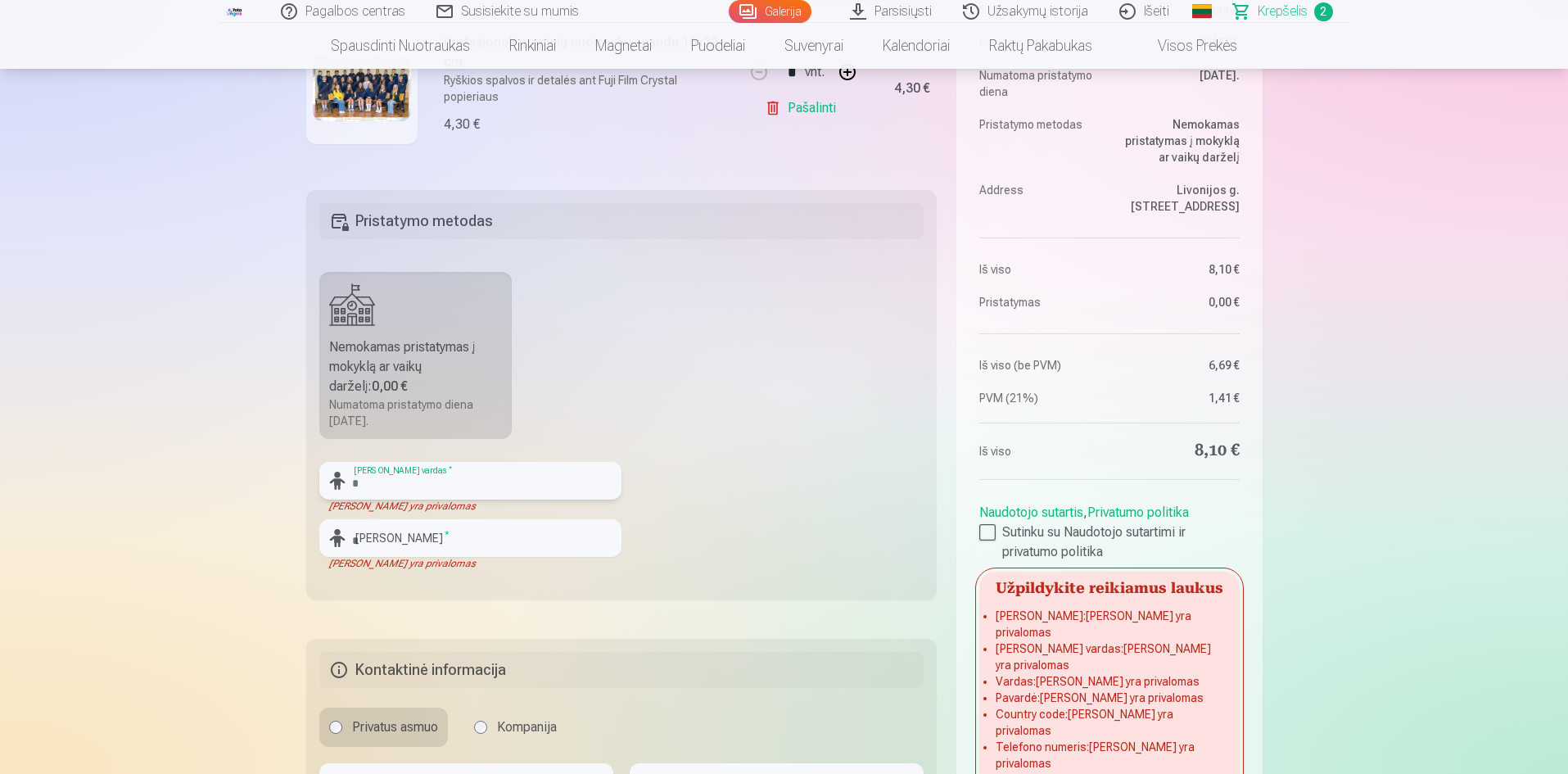
type input "*"
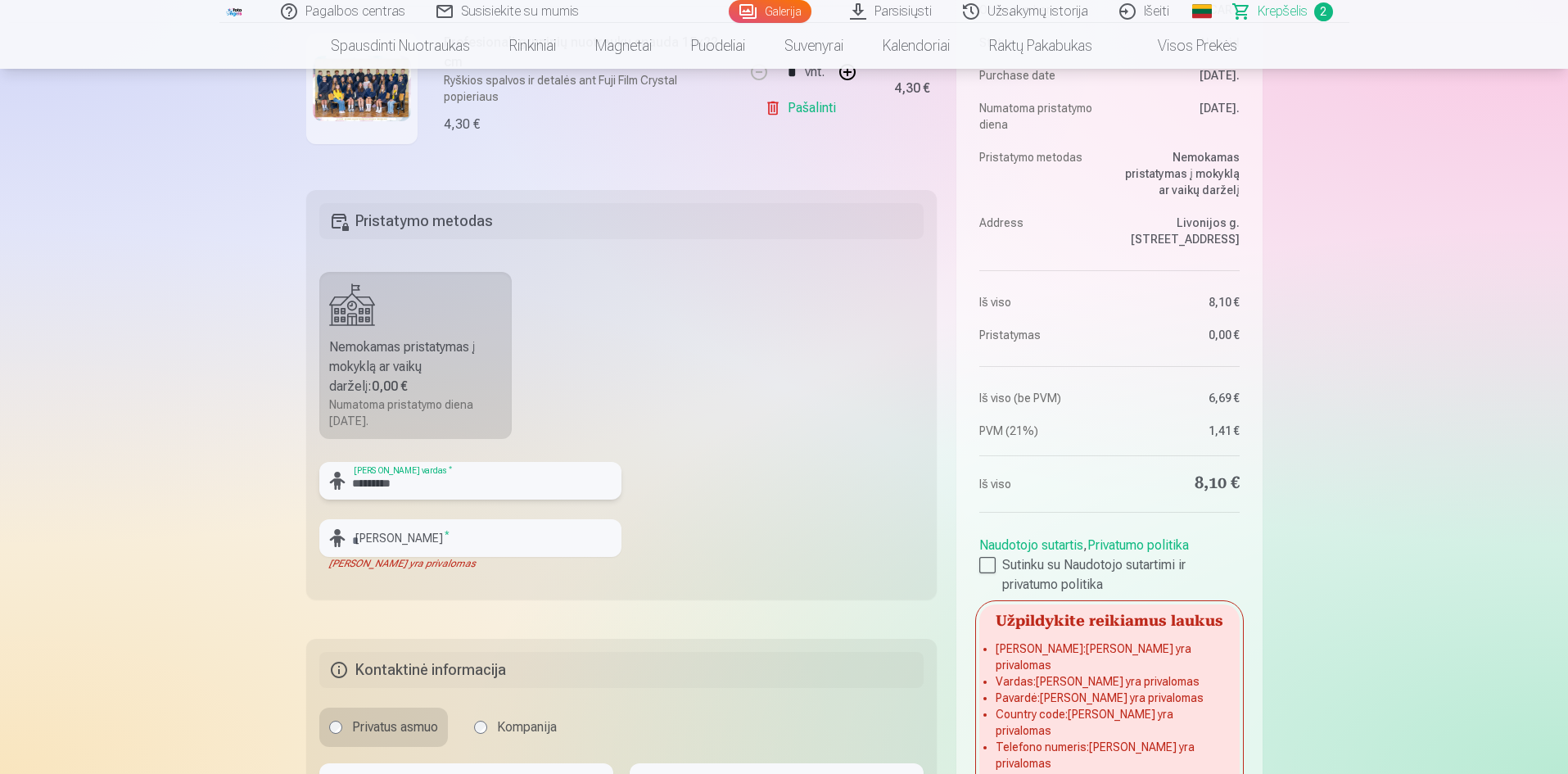
type input "*********"
click at [391, 532] on input "text" at bounding box center [471, 539] width 303 height 38
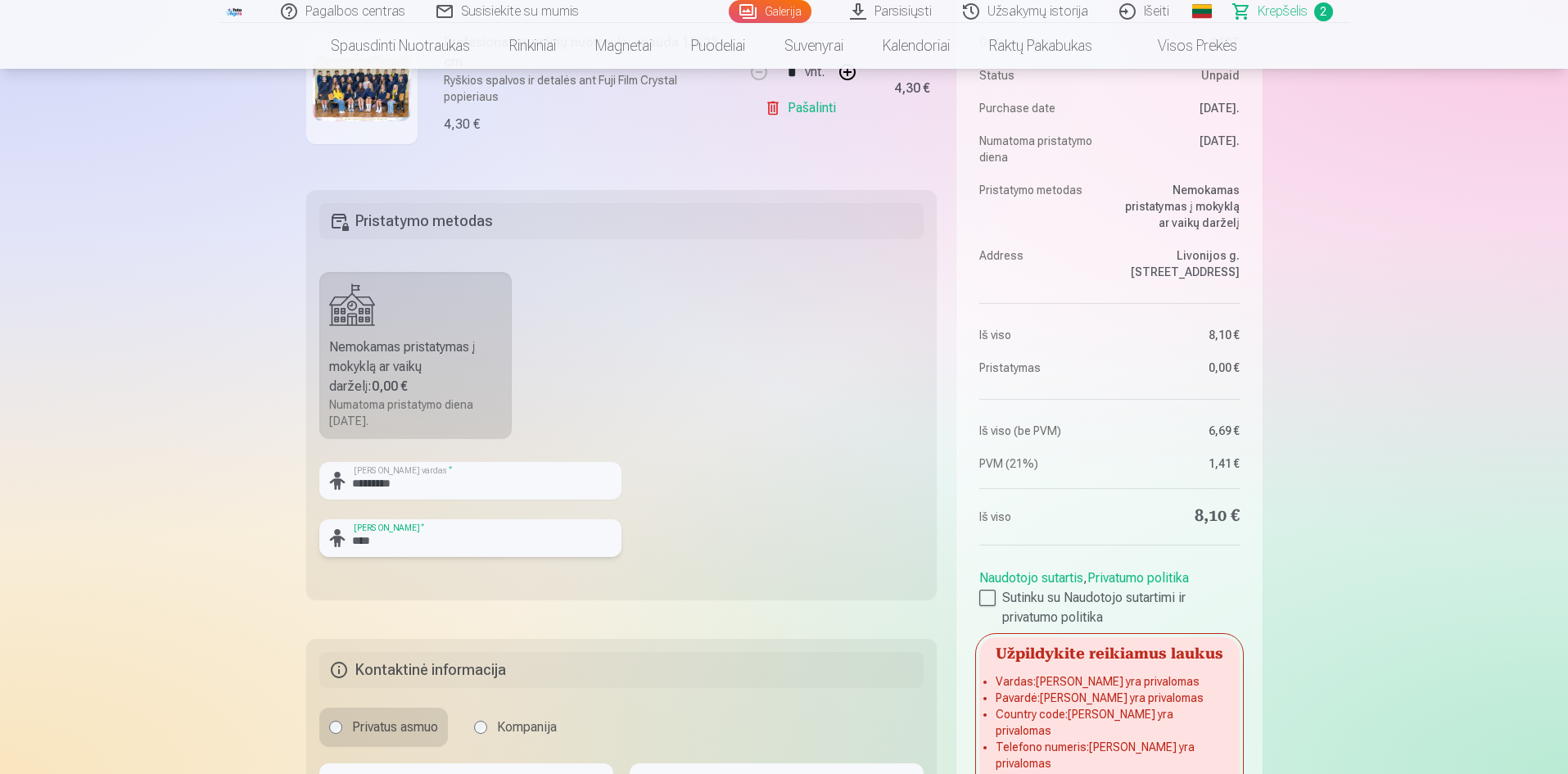
scroll to position [655, 0]
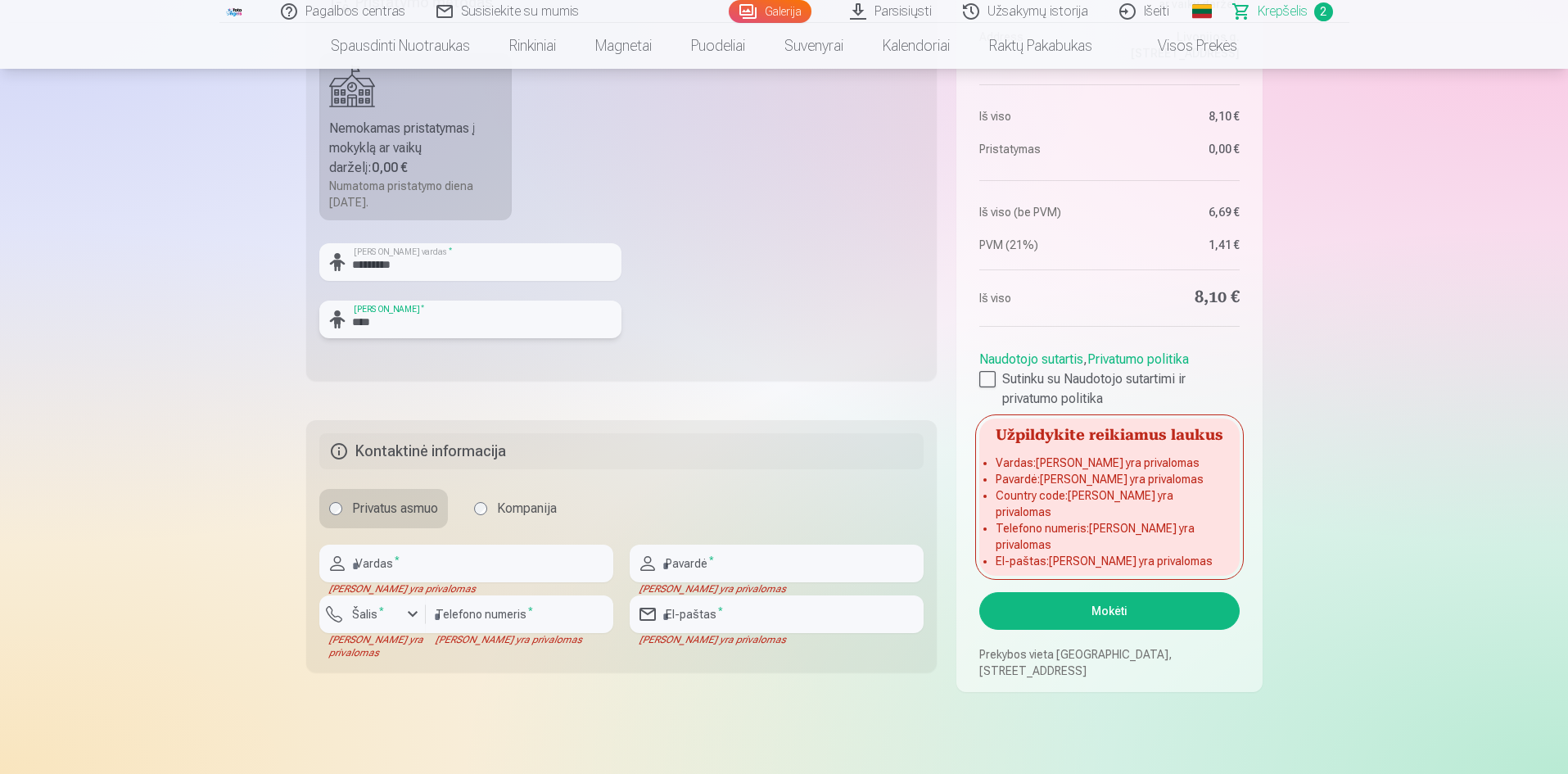
type input "****"
click at [436, 559] on input "text" at bounding box center [466, 564] width 294 height 38
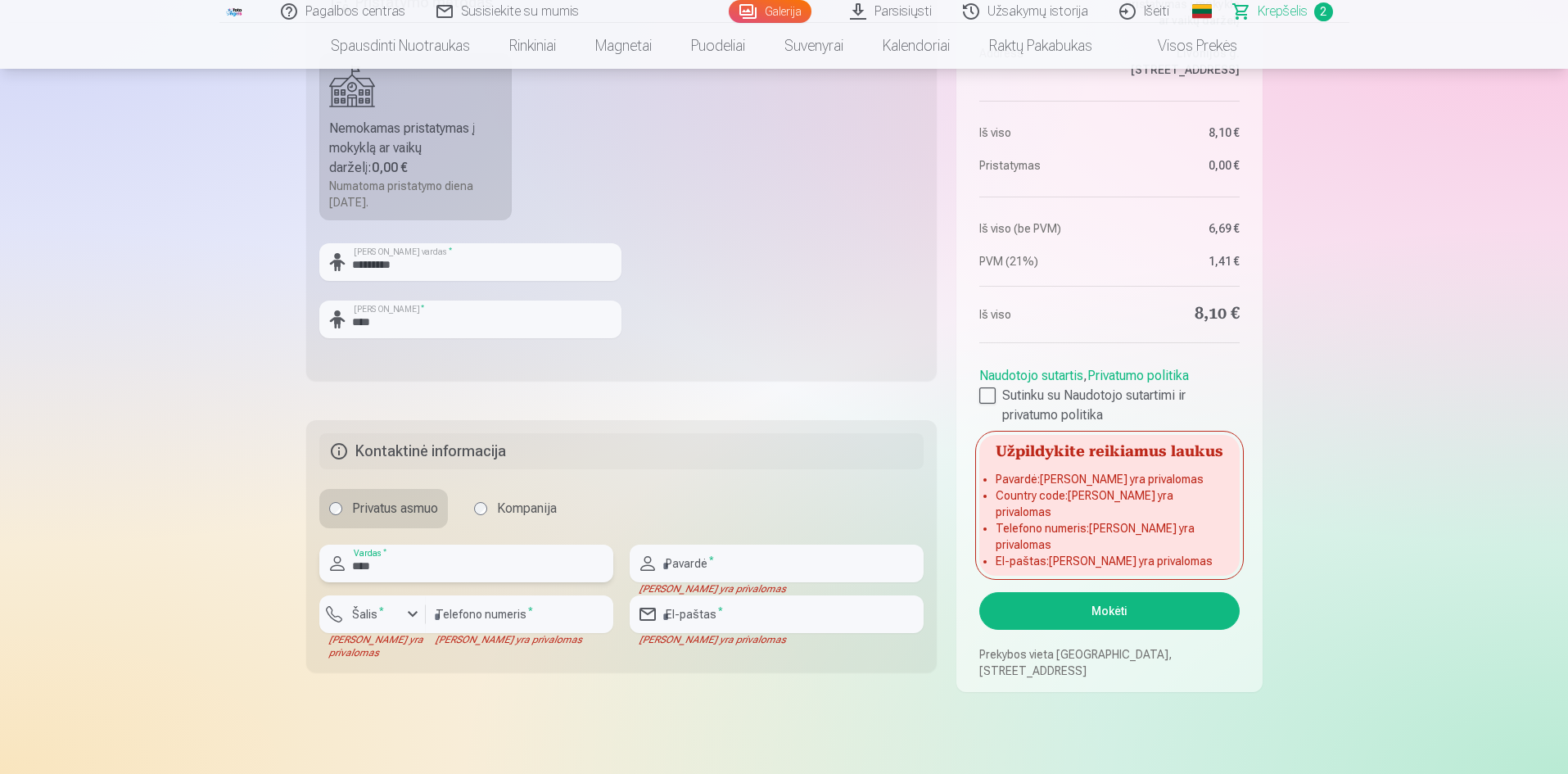
type input "****"
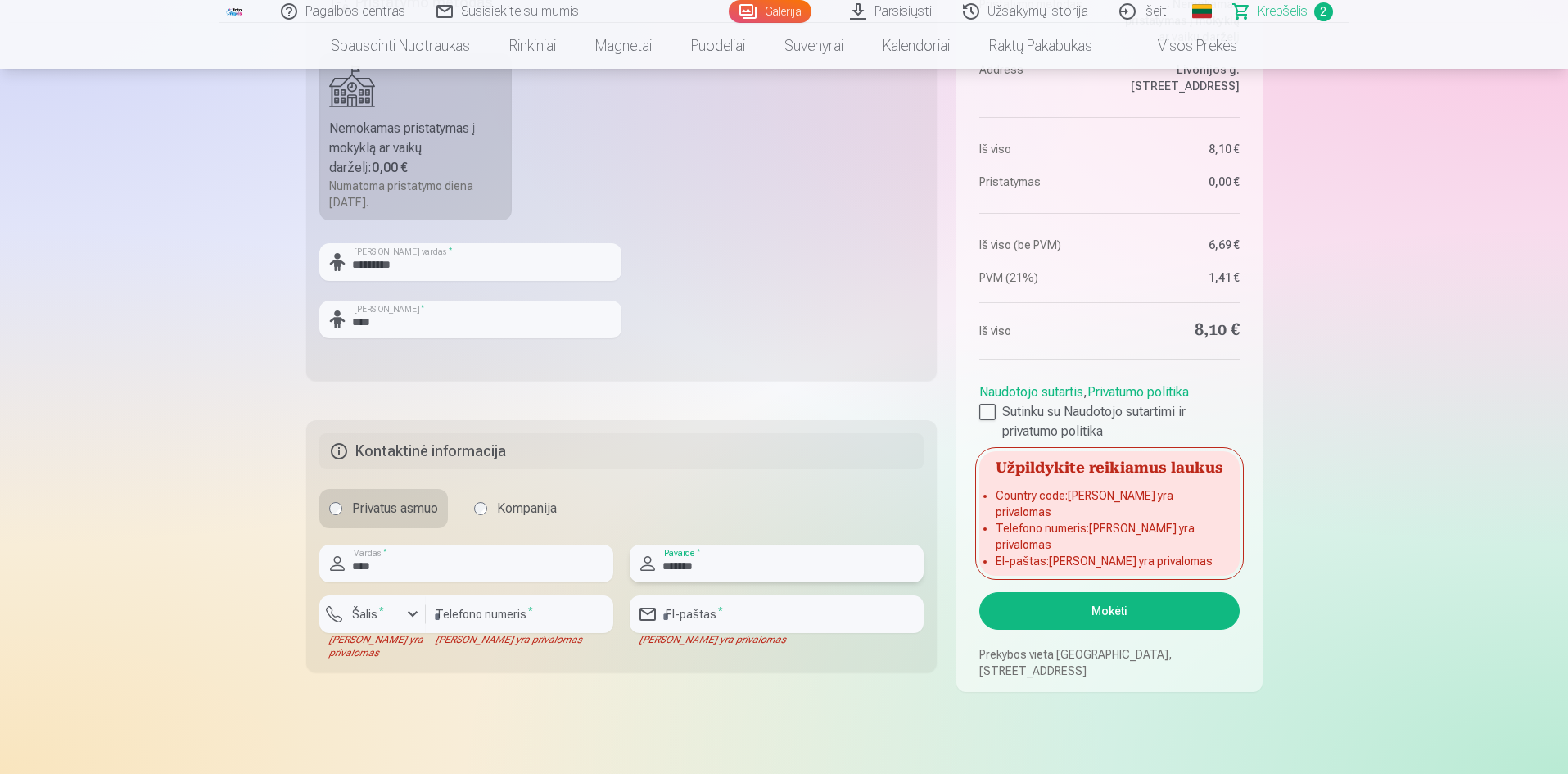
type input "*******"
click at [523, 617] on input "number" at bounding box center [519, 615] width 187 height 38
click at [416, 617] on div "button" at bounding box center [412, 614] width 20 height 20
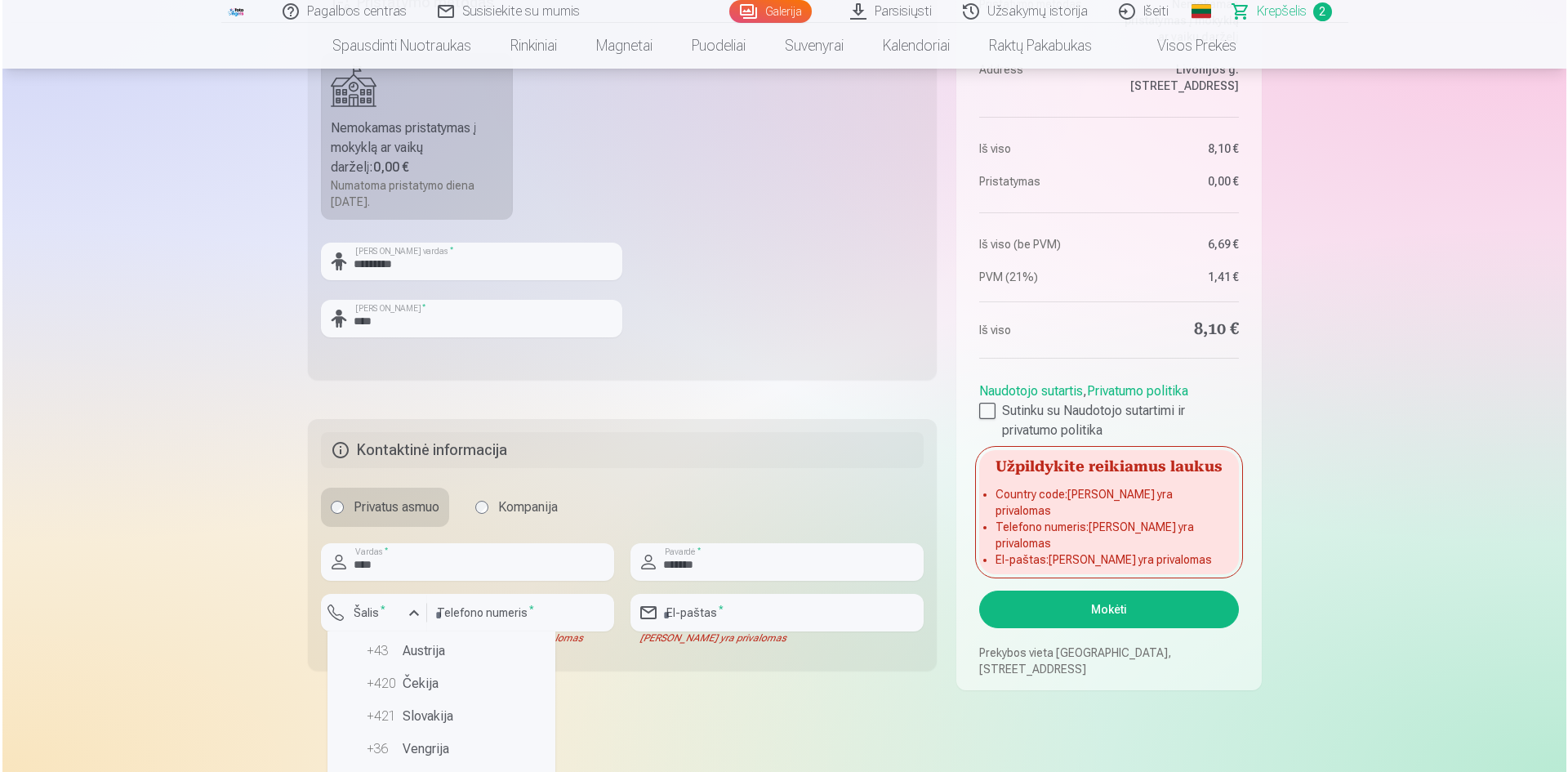
scroll to position [105, 0]
click at [370, 683] on div "+370" at bounding box center [381, 684] width 32 height 20
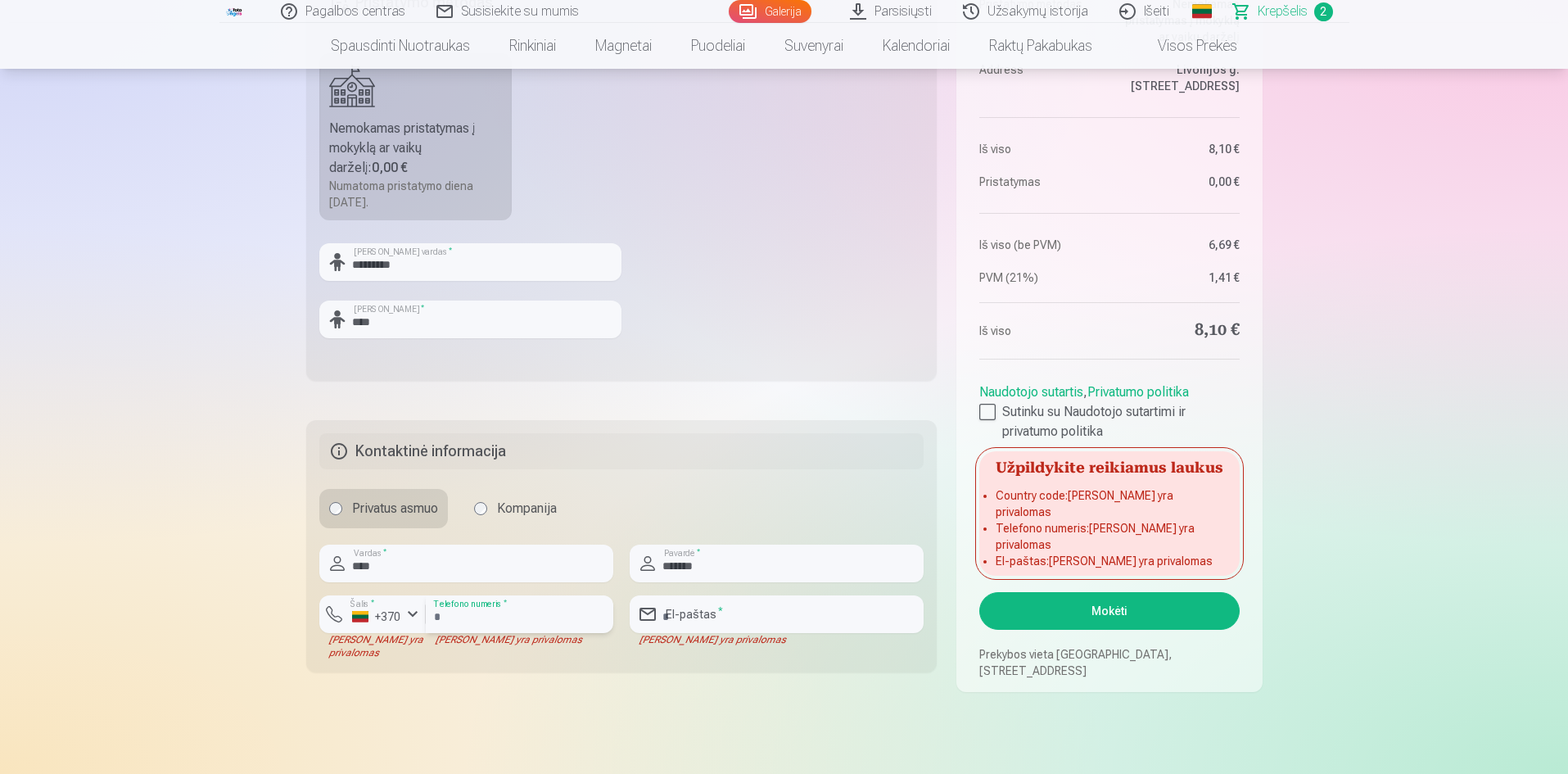
click at [491, 613] on input "number" at bounding box center [519, 615] width 187 height 38
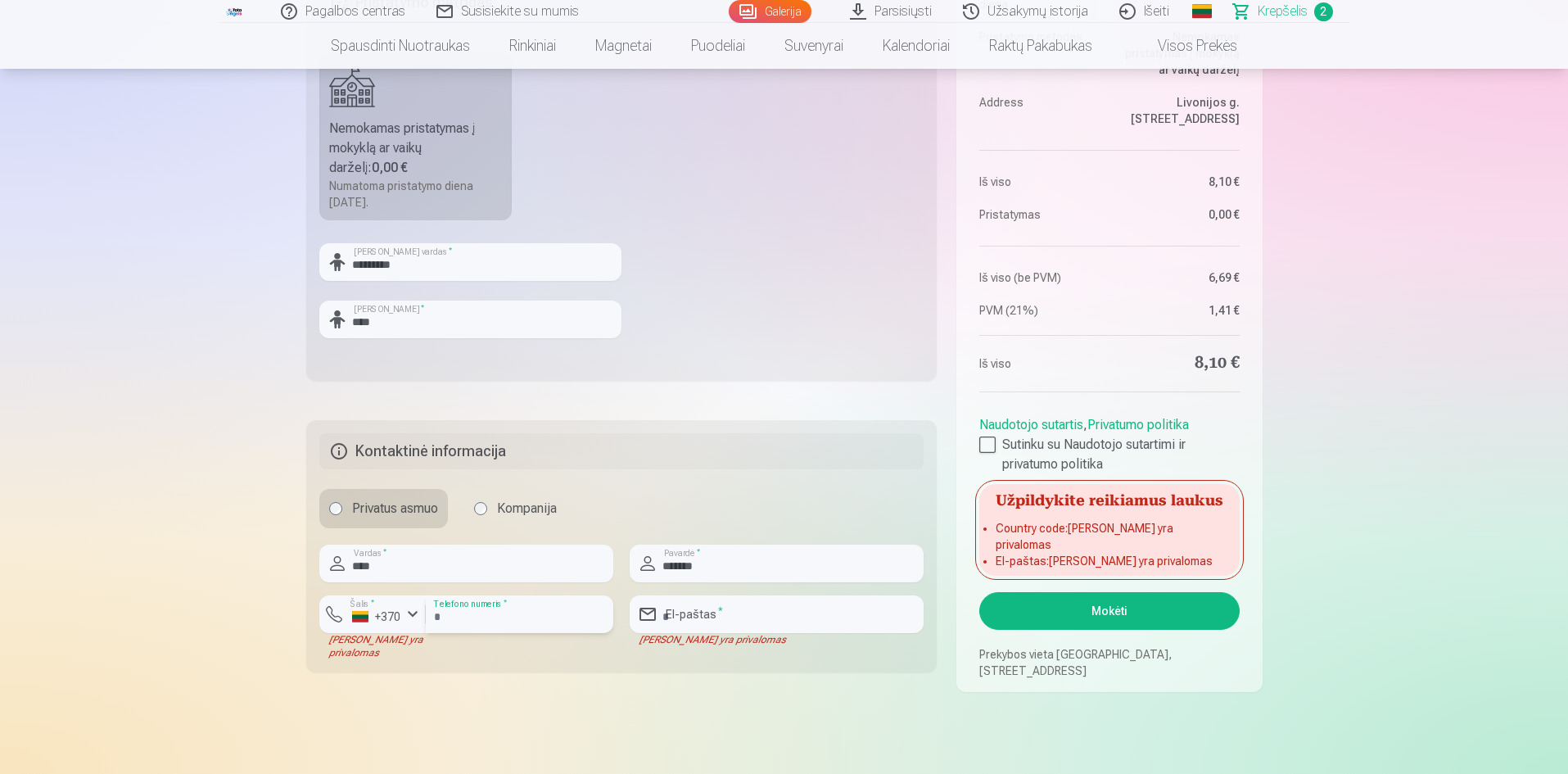
type input "********"
click at [755, 611] on input "email" at bounding box center [776, 615] width 294 height 38
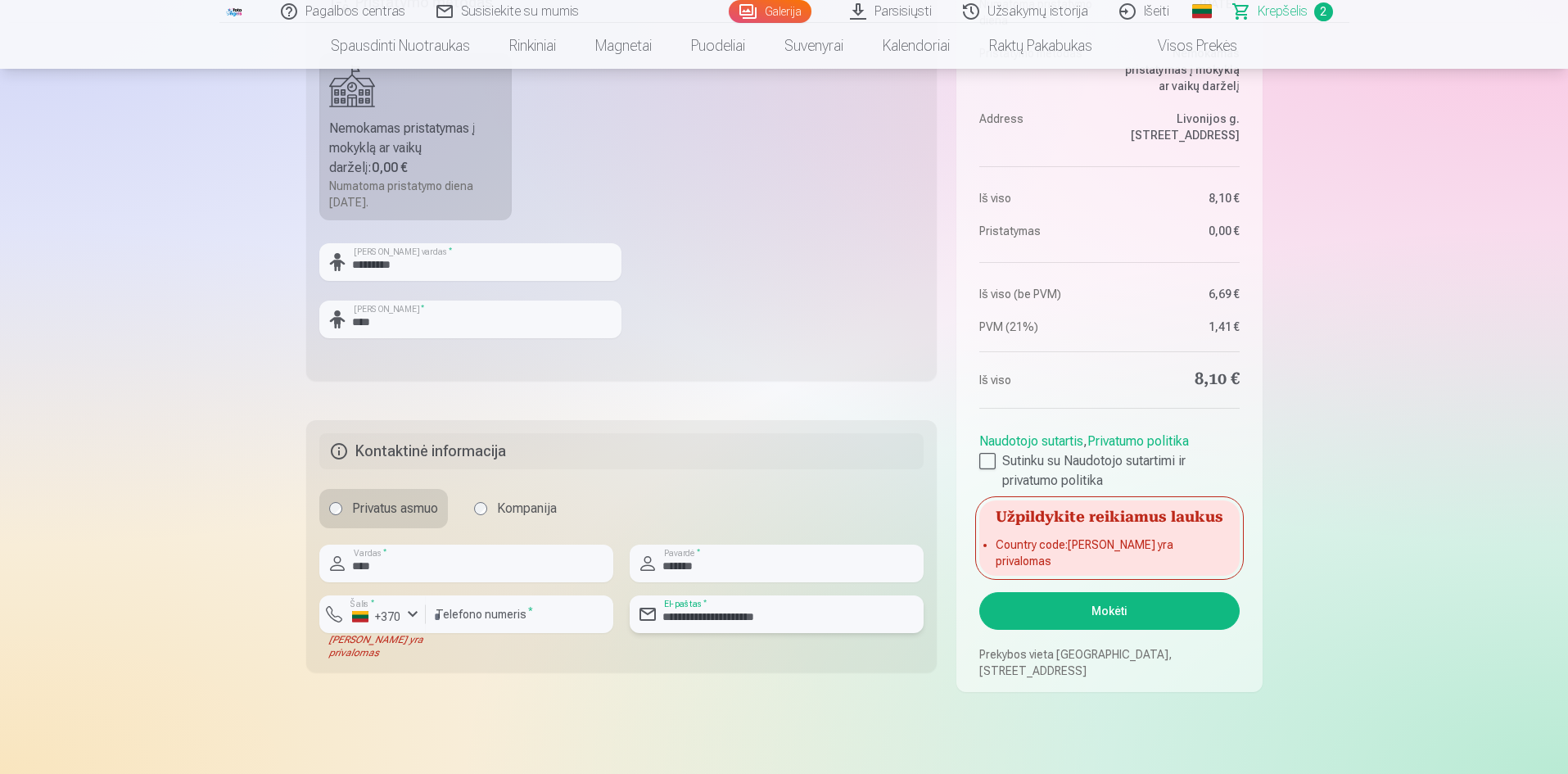
type input "**********"
click at [1120, 606] on button "Mokėti" at bounding box center [1108, 611] width 260 height 38
